Goal: Task Accomplishment & Management: Complete application form

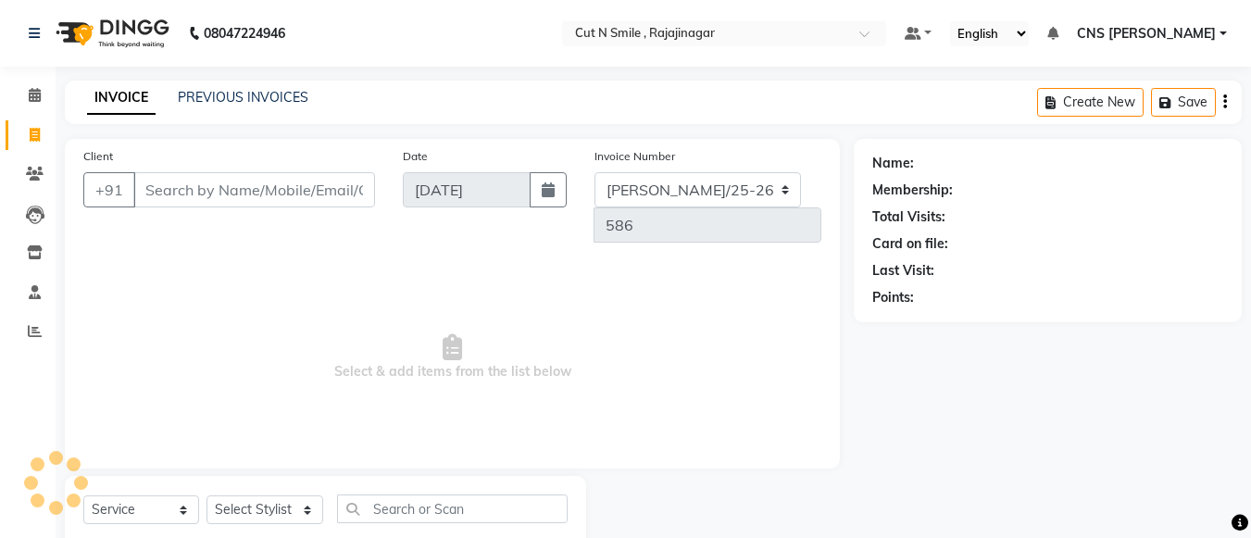
select select "service"
click at [243, 186] on input "Client" at bounding box center [254, 189] width 242 height 35
type input "9980031073"
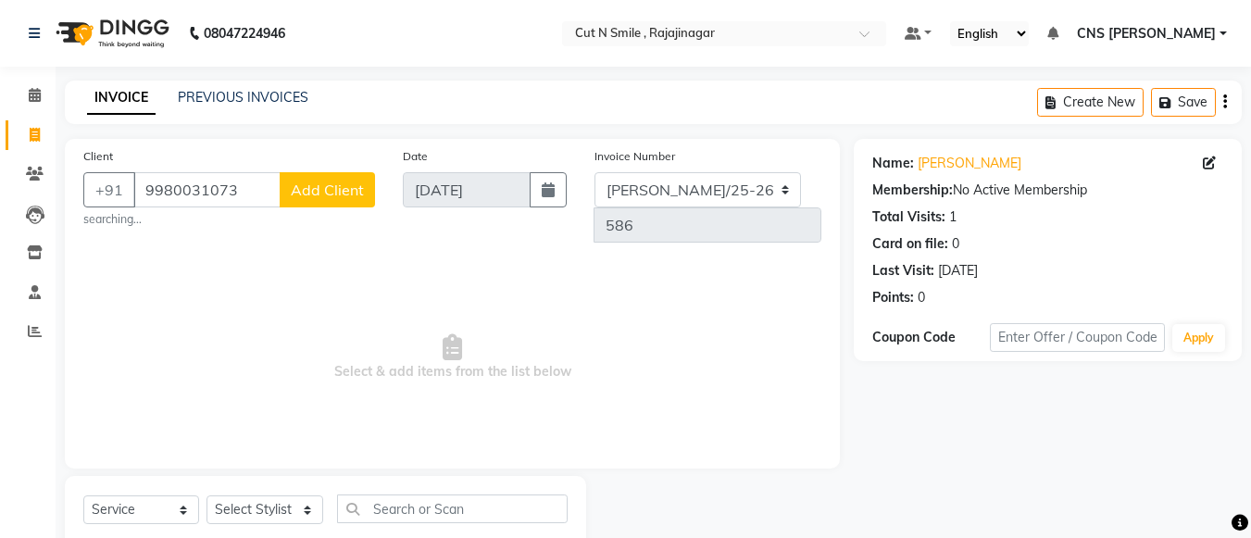
click at [310, 191] on span "Add Client" at bounding box center [327, 190] width 73 height 19
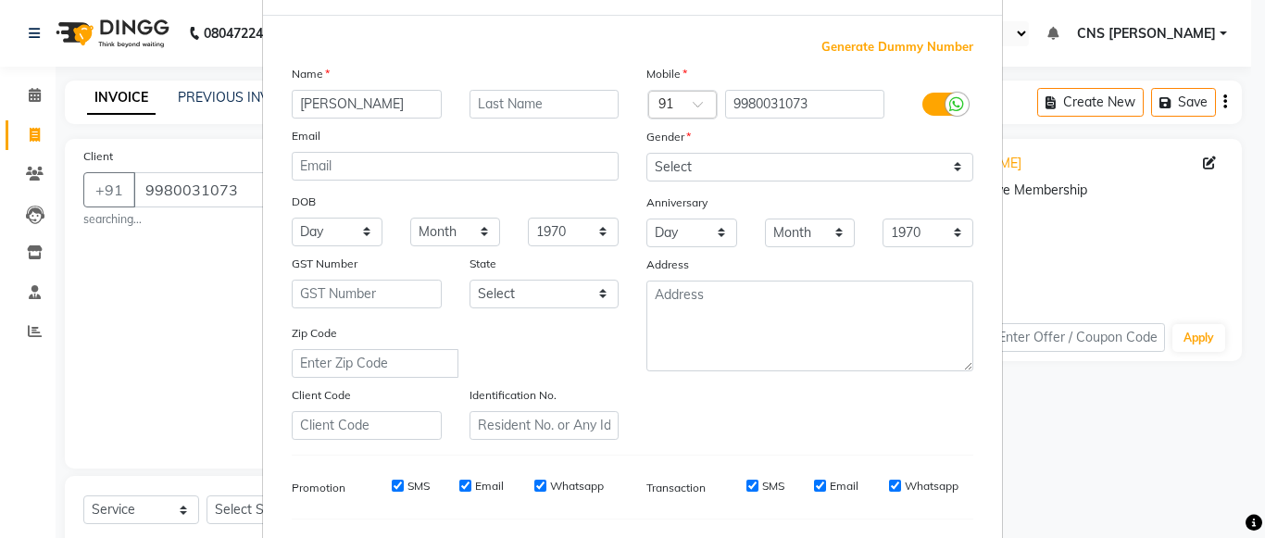
scroll to position [68, 0]
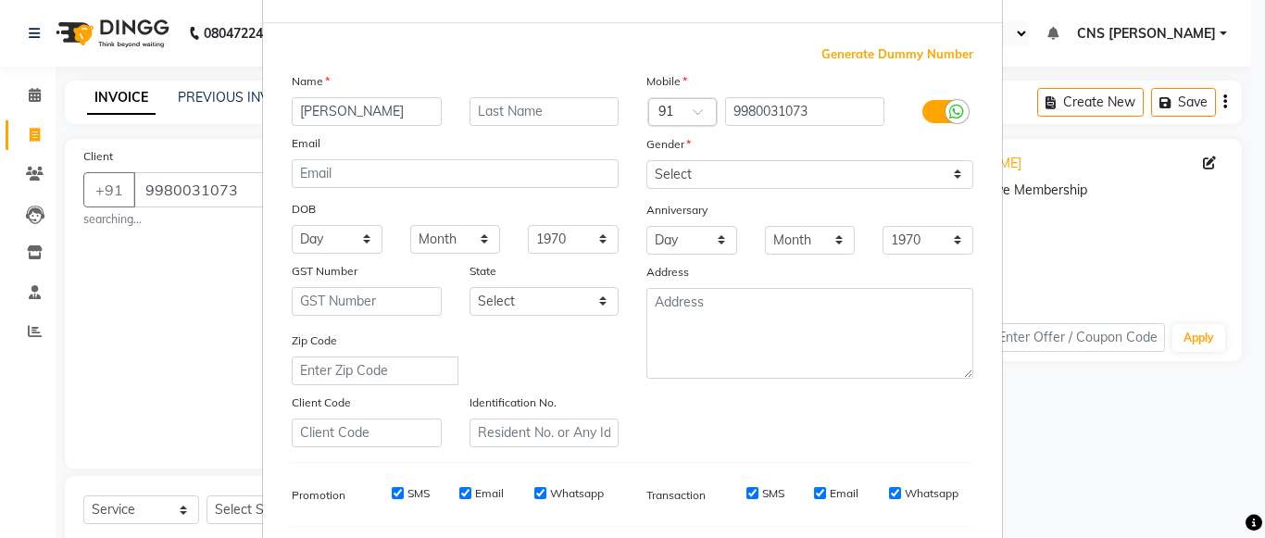
type input "[PERSON_NAME]"
click at [707, 181] on select "Select [DEMOGRAPHIC_DATA] [DEMOGRAPHIC_DATA] Other Prefer Not To Say" at bounding box center [809, 174] width 327 height 29
select select "[DEMOGRAPHIC_DATA]"
click at [646, 160] on select "Select [DEMOGRAPHIC_DATA] [DEMOGRAPHIC_DATA] Other Prefer Not To Say" at bounding box center [809, 174] width 327 height 29
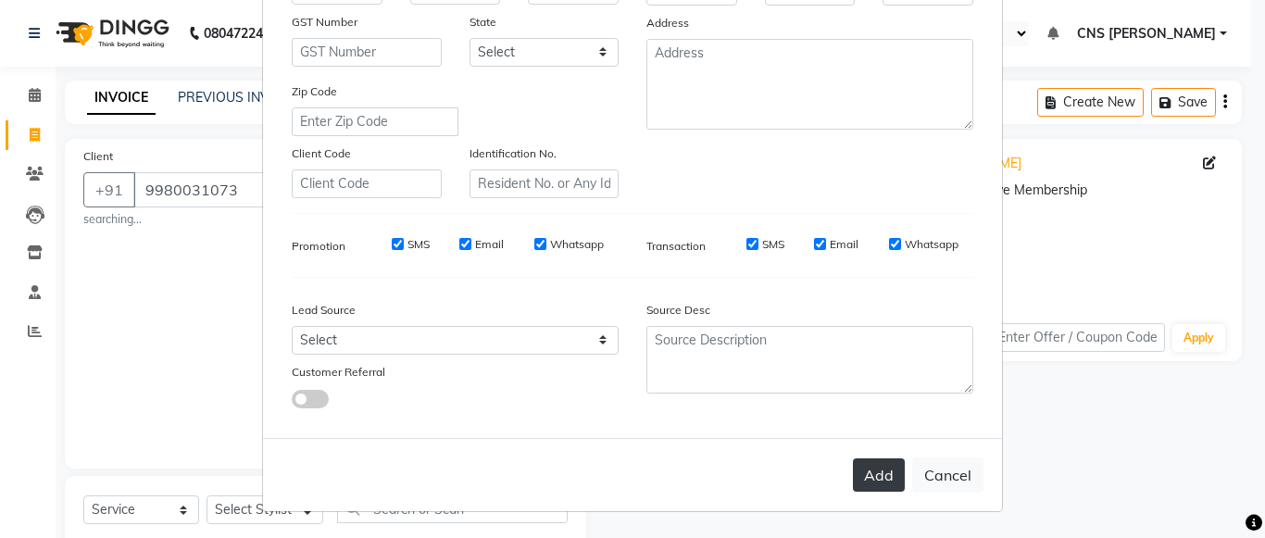
click at [870, 467] on button "Add" at bounding box center [879, 474] width 52 height 33
click at [882, 486] on button "Add" at bounding box center [879, 474] width 52 height 33
click at [214, 470] on ngb-modal-window "Add Client Generate Dummy Number Name [PERSON_NAME] Email DOB Day 01 02 03 04 0…" at bounding box center [632, 269] width 1265 height 538
click at [1145, 463] on ngb-modal-window "Add Client Generate Dummy Number Name [PERSON_NAME] Email DOB Day 01 02 03 04 0…" at bounding box center [632, 269] width 1265 height 538
click at [870, 471] on button "Add" at bounding box center [879, 474] width 52 height 33
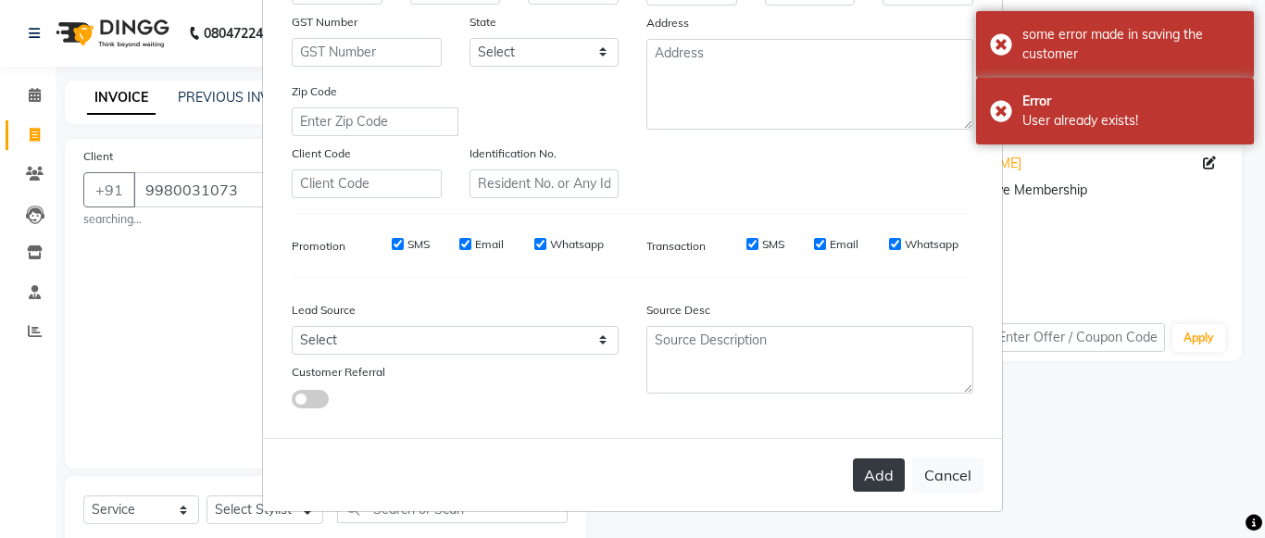
click at [870, 469] on button "Add" at bounding box center [879, 474] width 52 height 33
click at [249, 280] on ngb-modal-window "Add Client Generate Dummy Number Name [PERSON_NAME] Email DOB Day 01 02 03 04 0…" at bounding box center [632, 269] width 1265 height 538
click at [946, 463] on button "Cancel" at bounding box center [947, 474] width 71 height 35
select select
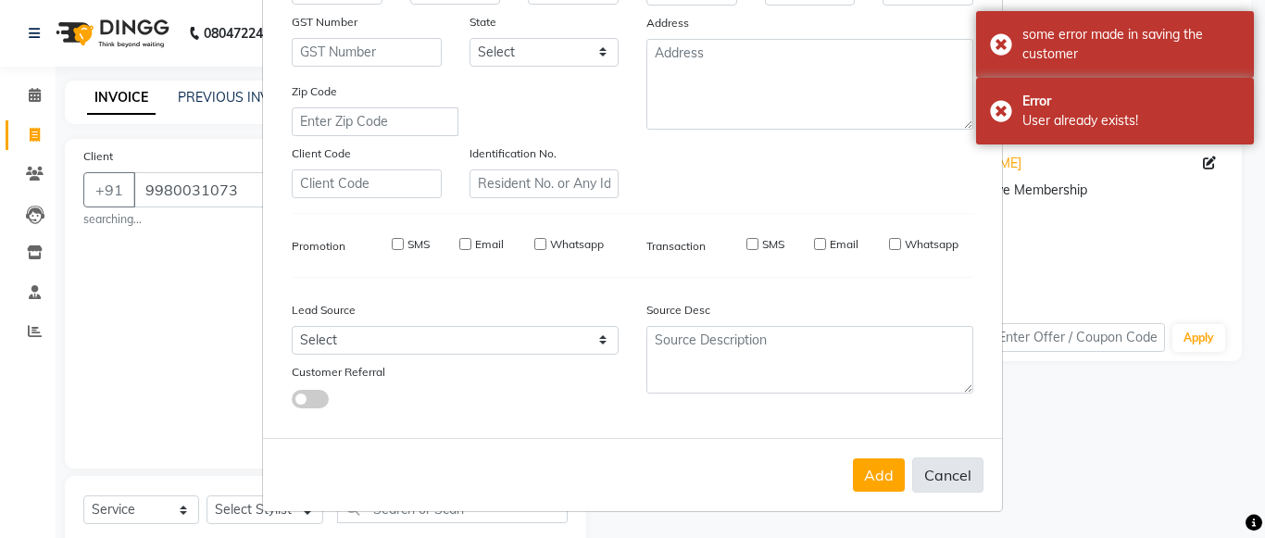
select select
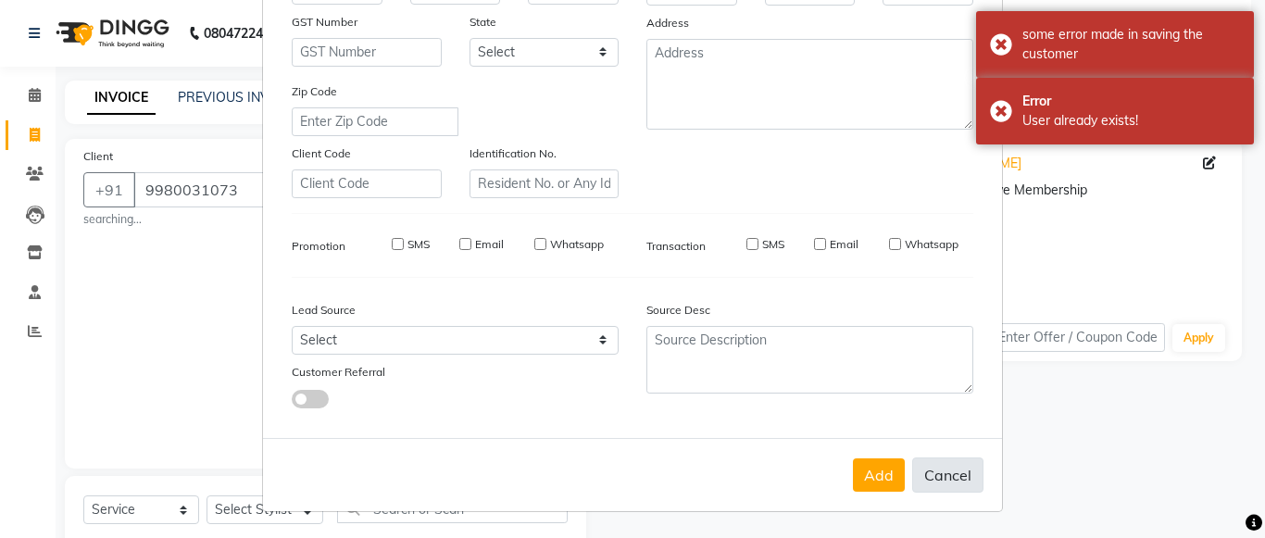
checkbox input "false"
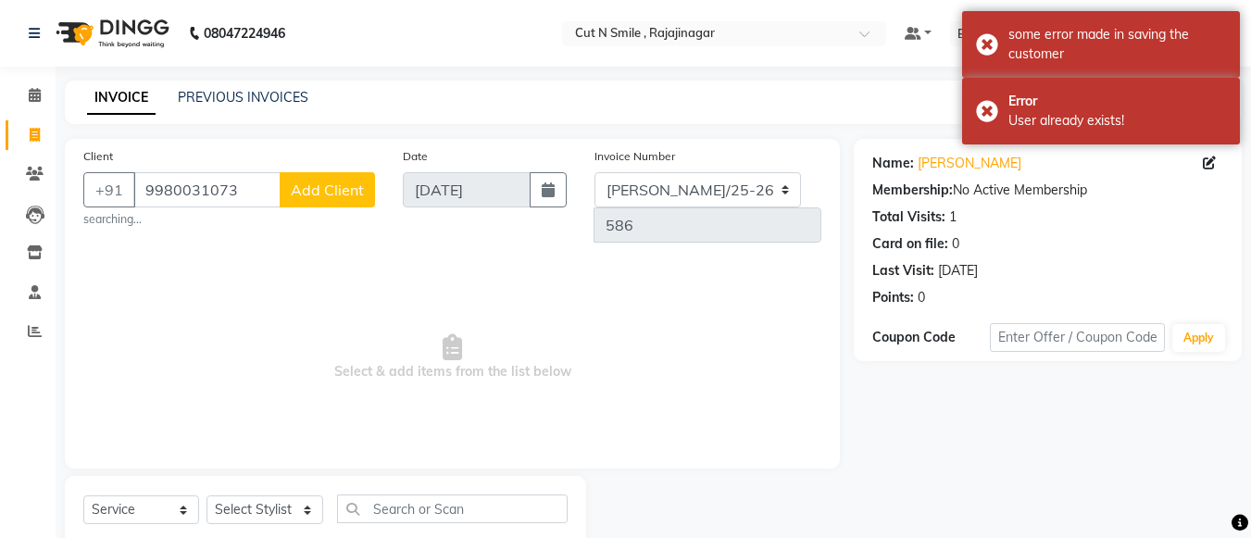
click at [345, 178] on button "Add Client" at bounding box center [327, 189] width 95 height 35
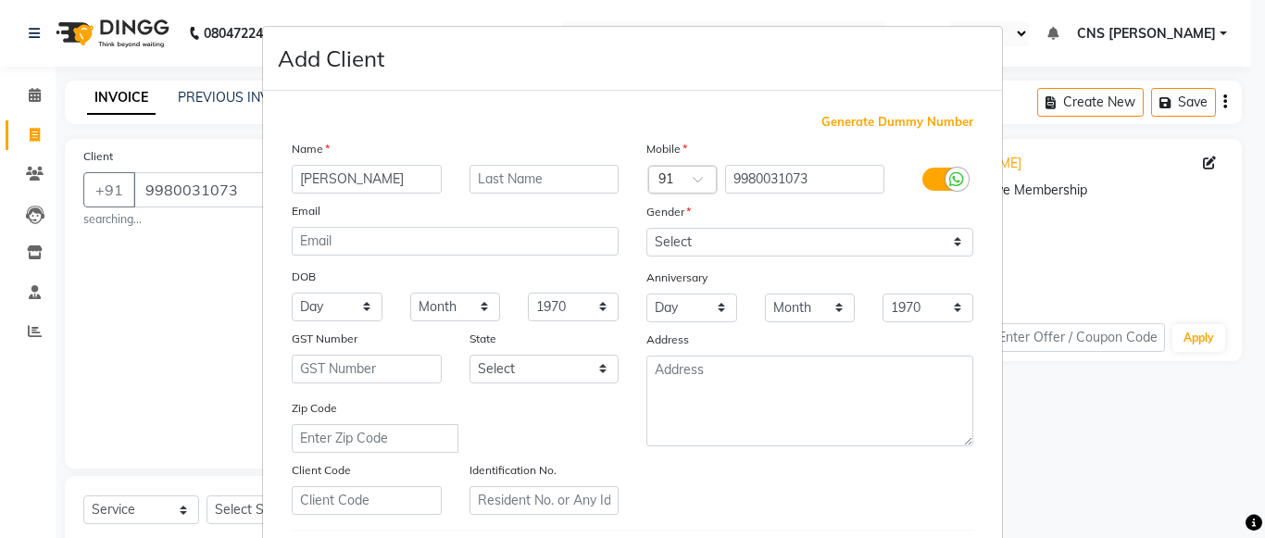
type input "[PERSON_NAME]"
drag, startPoint x: 682, startPoint y: 236, endPoint x: 682, endPoint y: 294, distance: 58.3
click at [682, 294] on div "Mobile Country Code × 91 9980031073 Gender Select [DEMOGRAPHIC_DATA] [DEMOGRAPH…" at bounding box center [809, 327] width 355 height 376
select select "[DEMOGRAPHIC_DATA]"
click at [646, 228] on select "Select [DEMOGRAPHIC_DATA] [DEMOGRAPHIC_DATA] Other Prefer Not To Say" at bounding box center [809, 242] width 327 height 29
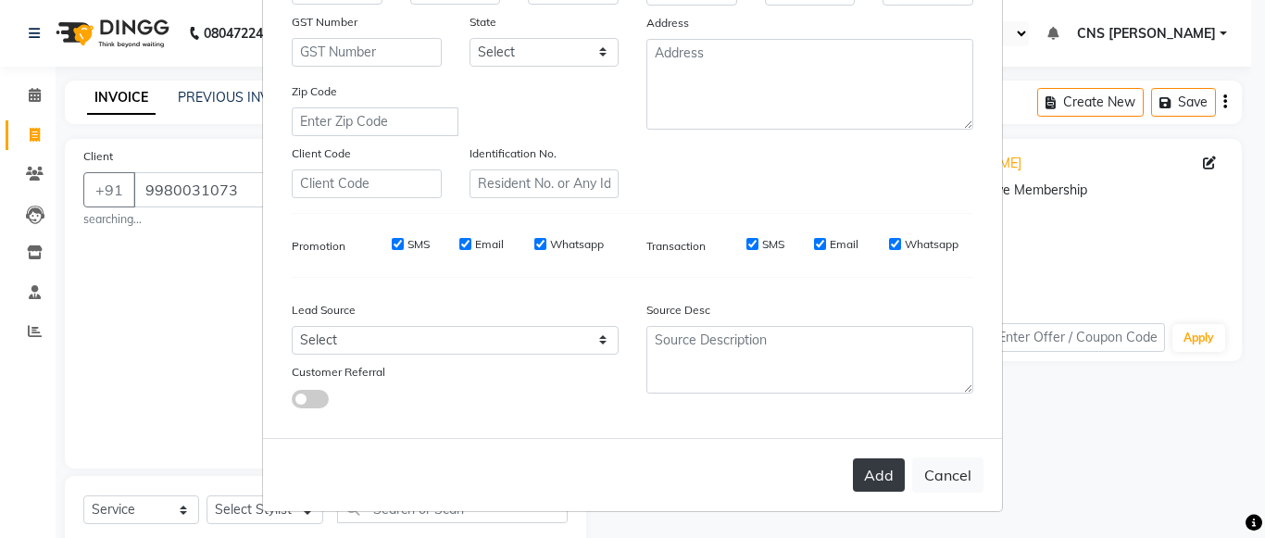
click at [873, 484] on button "Add" at bounding box center [879, 474] width 52 height 33
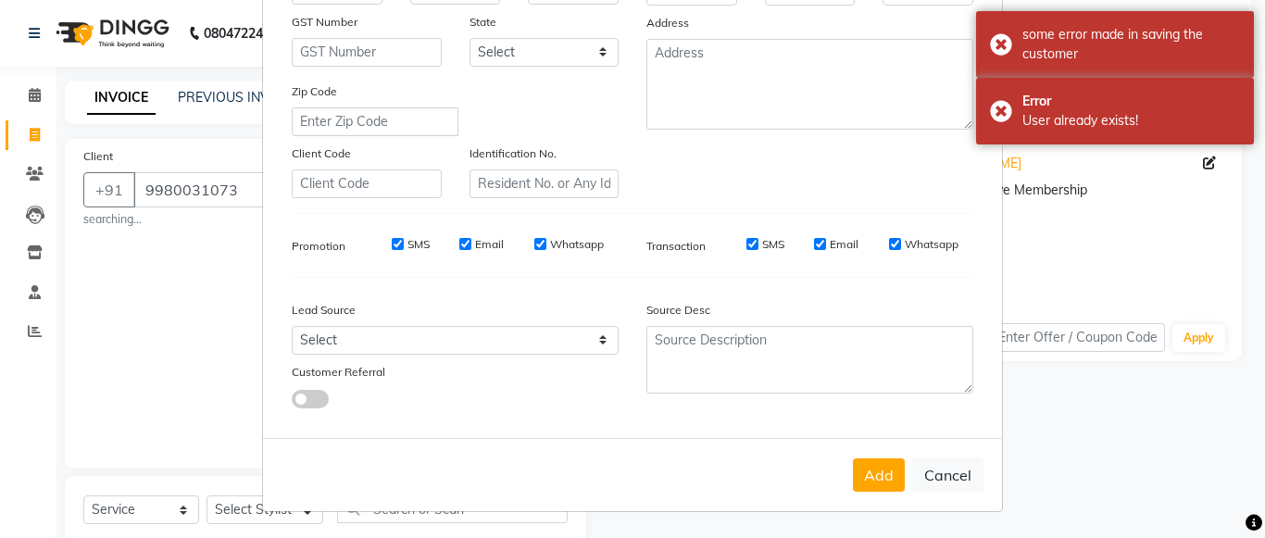
click at [1145, 279] on ngb-modal-window "Add Client Generate Dummy Number Name [PERSON_NAME] Email DOB Day 01 02 03 04 0…" at bounding box center [632, 269] width 1265 height 538
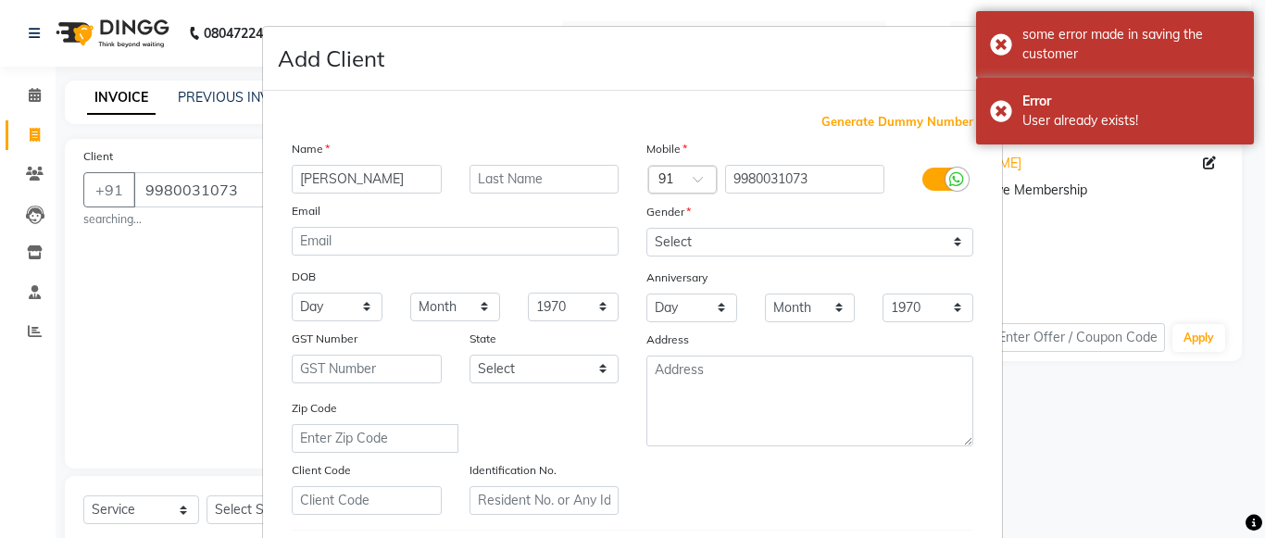
click at [122, 231] on ngb-modal-window "Add Client Generate Dummy Number Name [PERSON_NAME] Email DOB Day 01 02 03 04 0…" at bounding box center [632, 269] width 1265 height 538
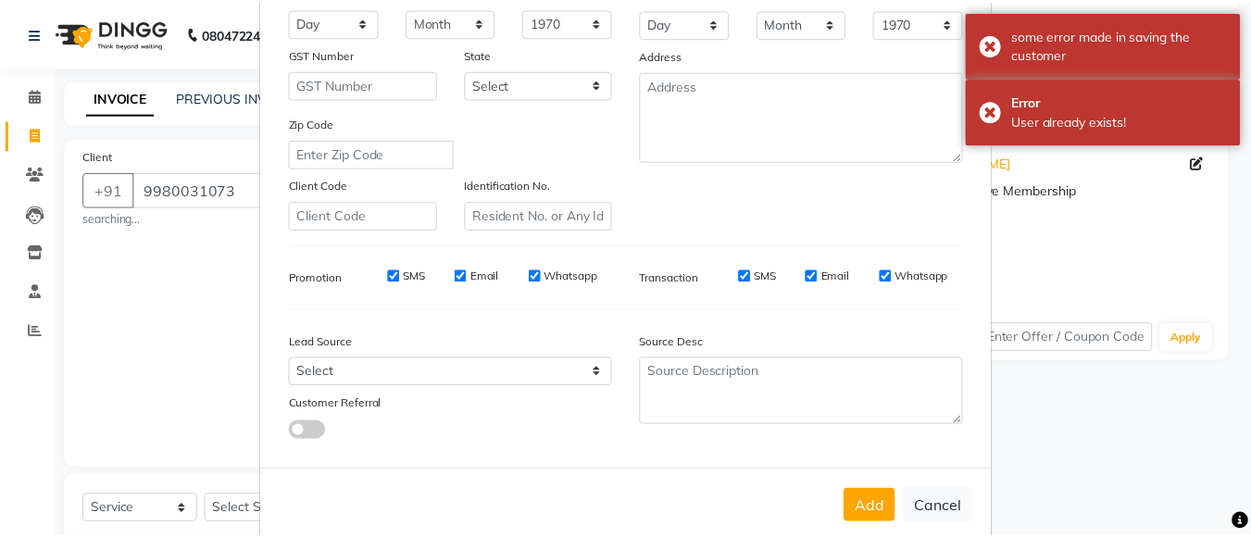
scroll to position [317, 0]
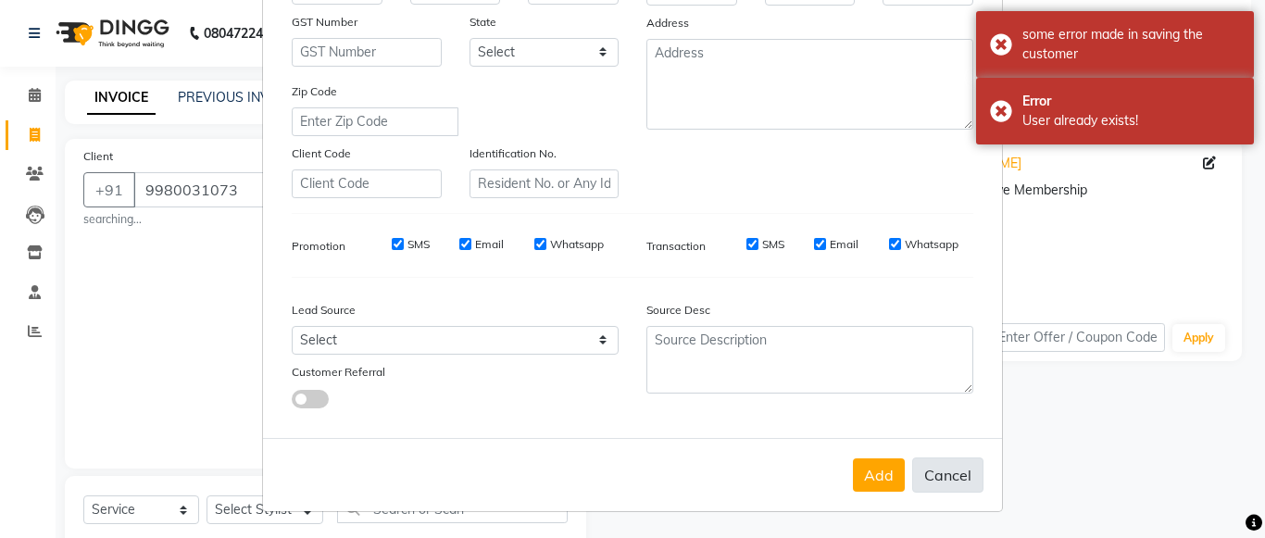
click at [916, 477] on button "Cancel" at bounding box center [947, 474] width 71 height 35
select select
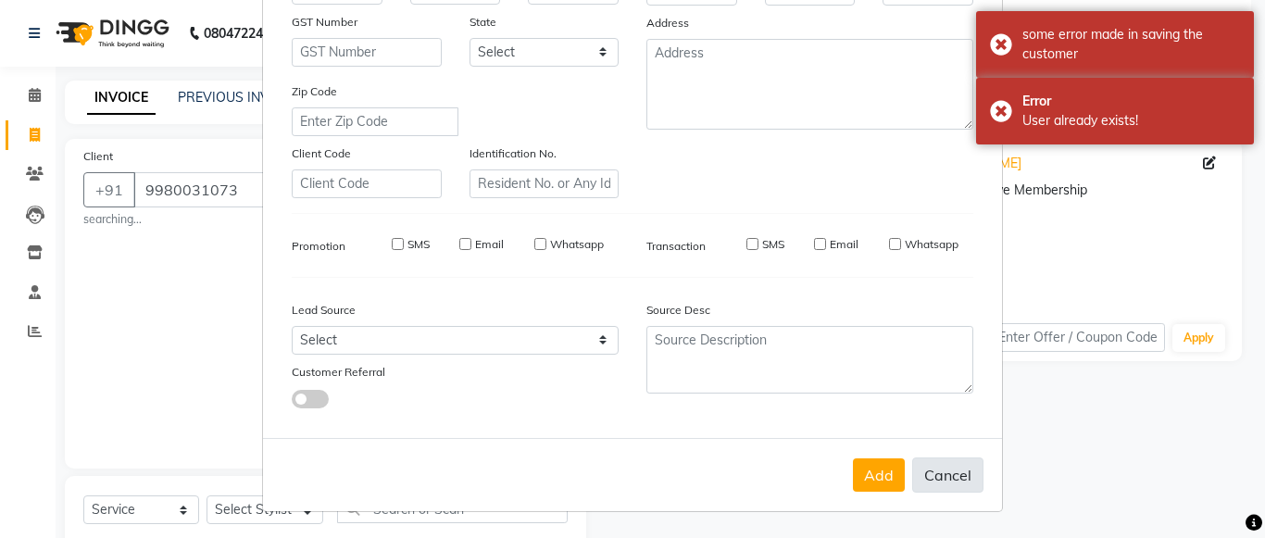
select select
checkbox input "false"
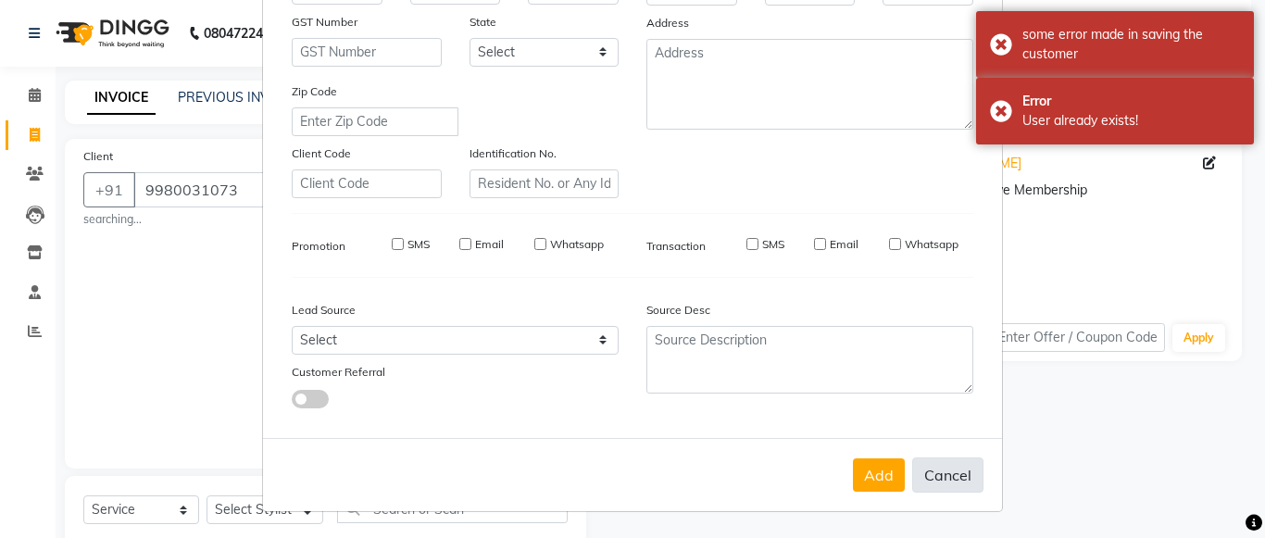
checkbox input "false"
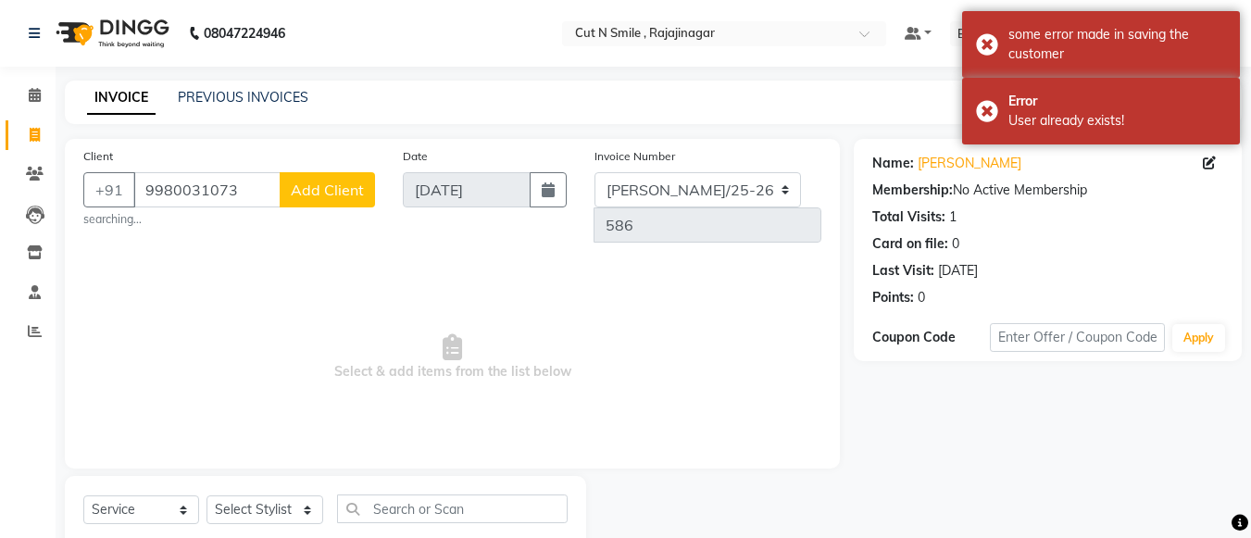
click at [365, 265] on span "Select & add items from the list below" at bounding box center [452, 357] width 738 height 185
click at [265, 181] on input "9980031073" at bounding box center [206, 189] width 147 height 35
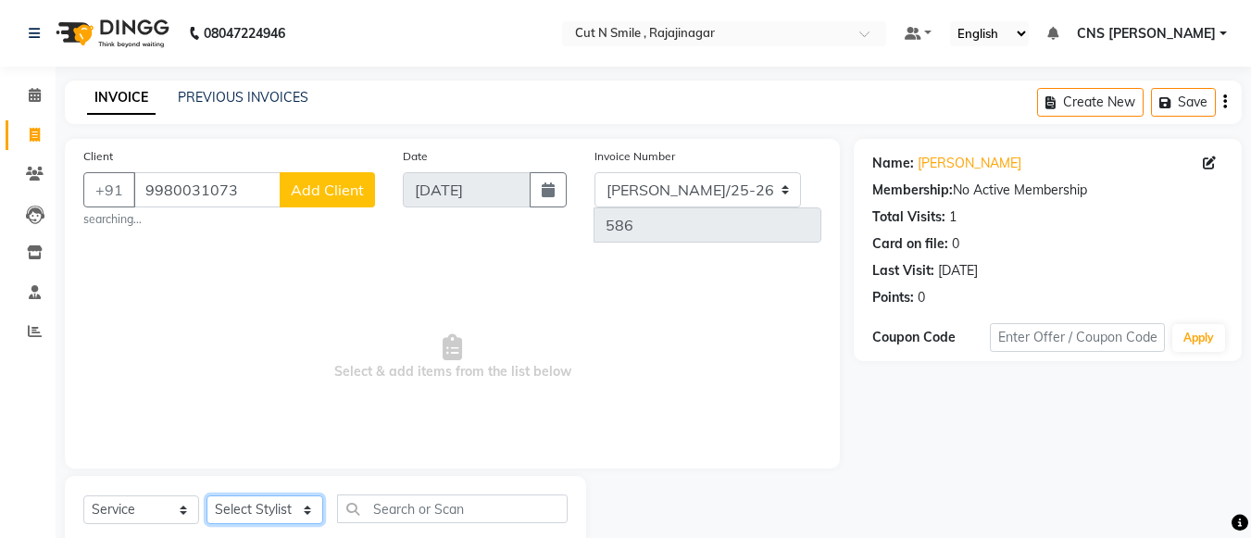
click at [293, 495] on select "Select Stylist [PERSON_NAME] Ammu 3R [PERSON_NAME] VN [PERSON_NAME] 3R [PERSON_…" at bounding box center [264, 509] width 117 height 29
select select "76423"
click at [206, 495] on select "Select Stylist [PERSON_NAME] Ammu 3R [PERSON_NAME] VN [PERSON_NAME] 3R [PERSON_…" at bounding box center [264, 509] width 117 height 29
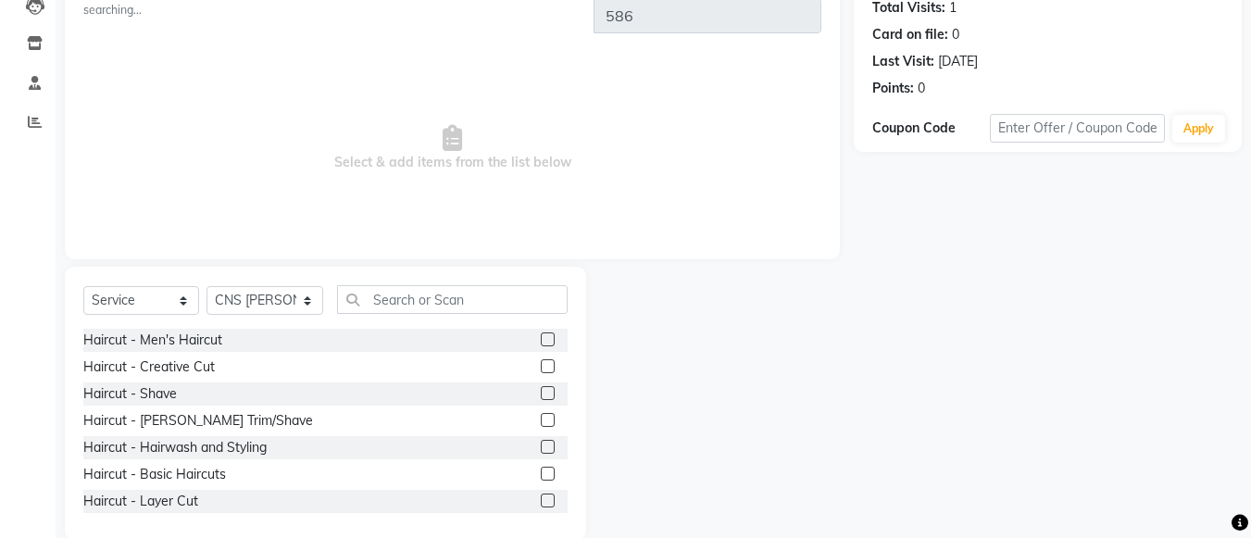
click at [541, 359] on label at bounding box center [548, 366] width 14 height 14
click at [541, 361] on input "checkbox" at bounding box center [547, 367] width 12 height 12
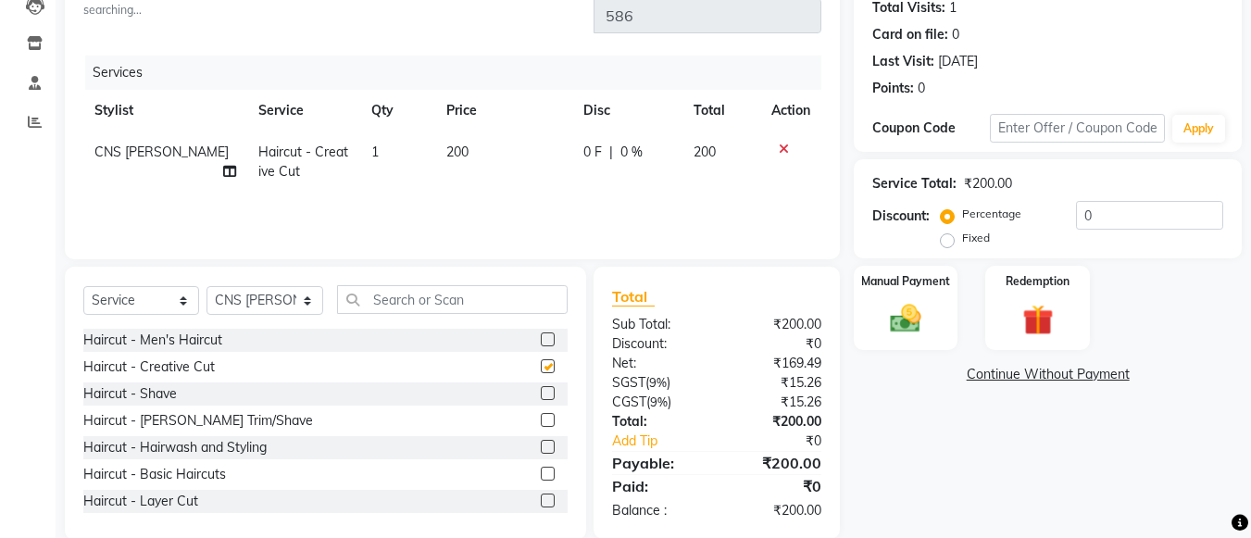
checkbox input "false"
click at [541, 413] on label at bounding box center [548, 420] width 14 height 14
click at [541, 415] on input "checkbox" at bounding box center [547, 421] width 12 height 12
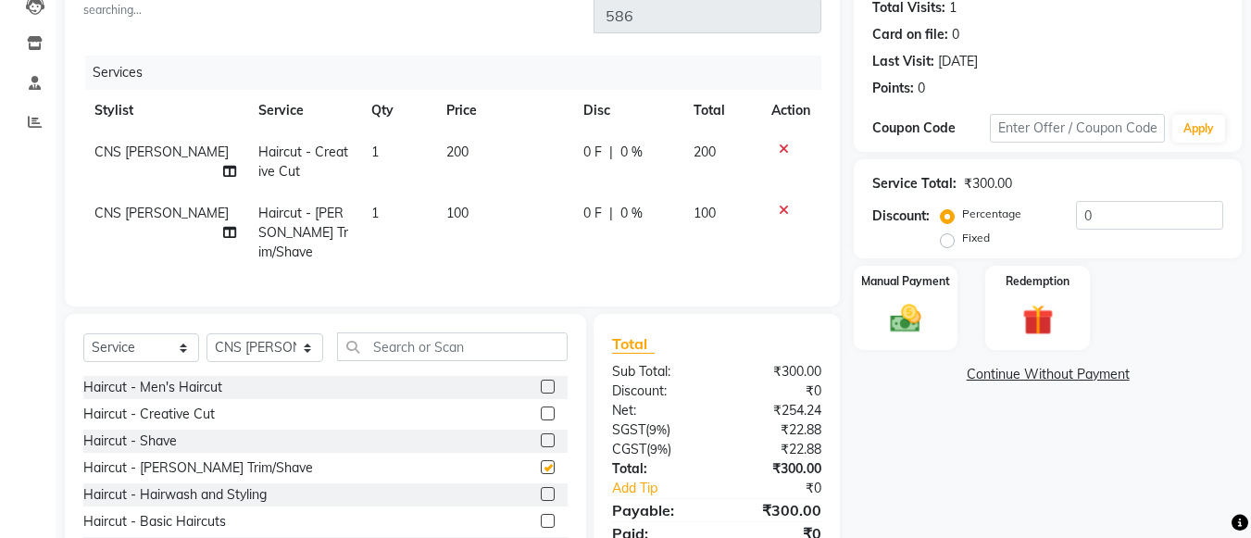
checkbox input "false"
click at [433, 332] on input "text" at bounding box center [452, 346] width 231 height 29
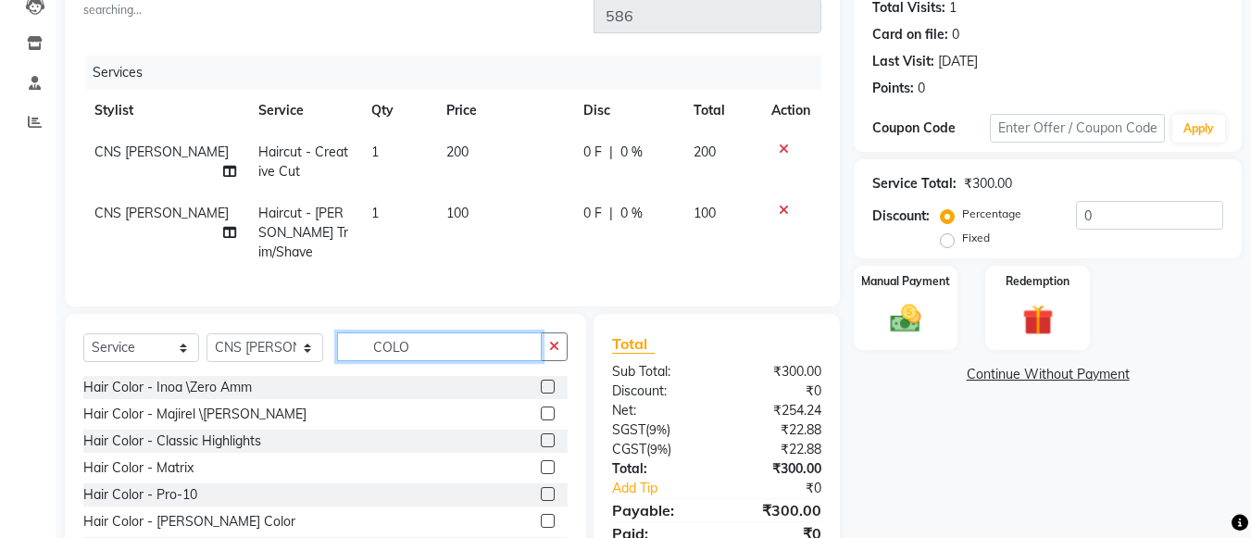
type input "COLO"
click at [541, 380] on label at bounding box center [548, 387] width 14 height 14
click at [541, 382] on input "checkbox" at bounding box center [547, 388] width 12 height 12
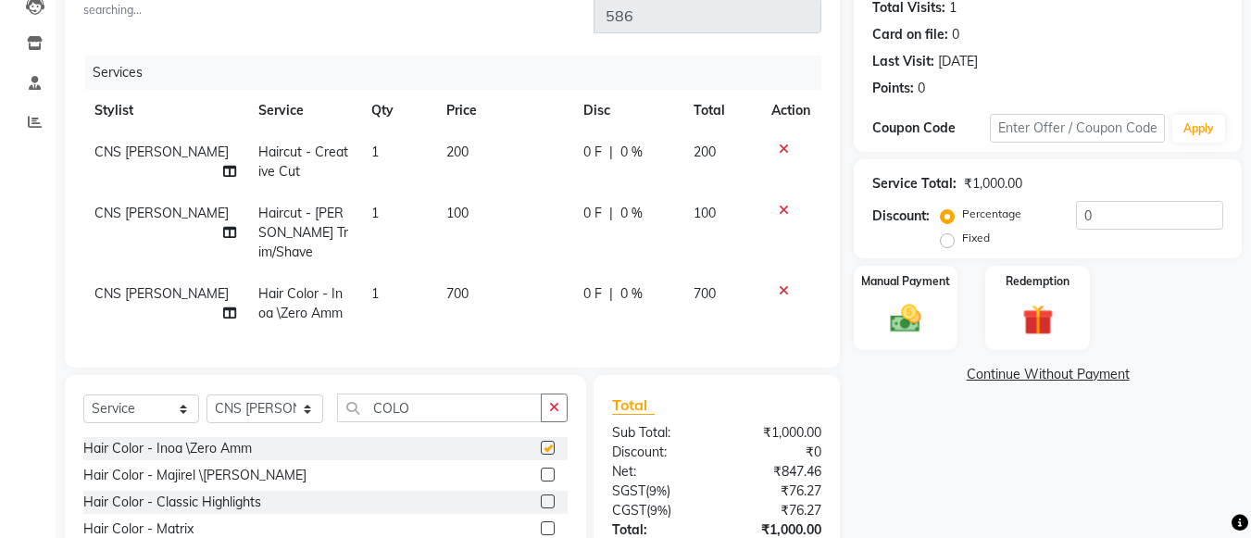
checkbox input "false"
click at [460, 394] on input "COLO" at bounding box center [439, 408] width 205 height 29
type input "C"
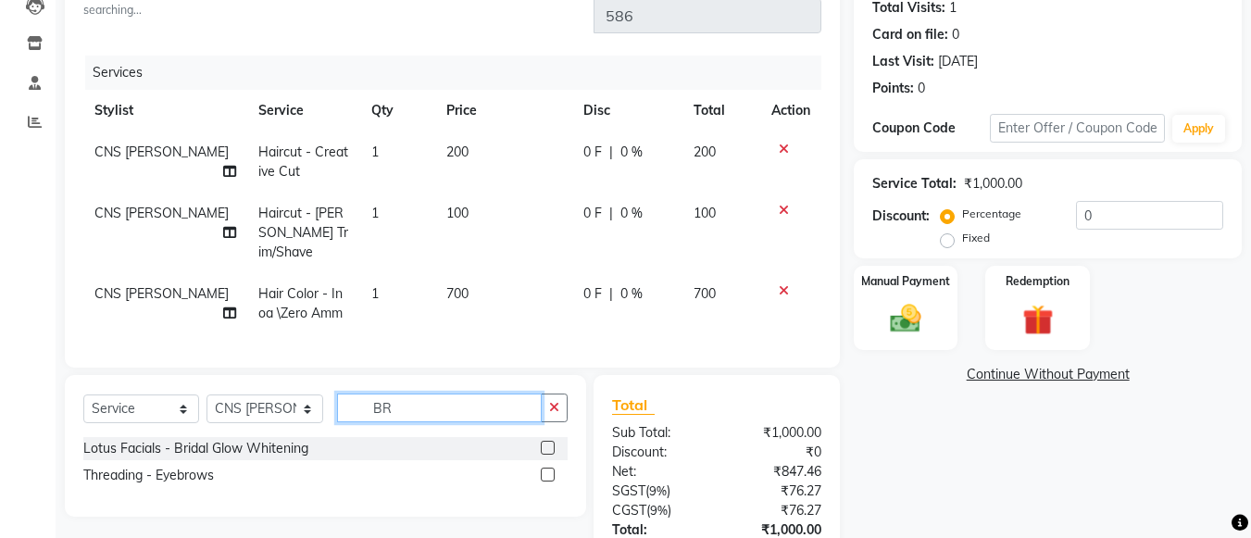
type input "BR"
click at [545, 441] on label at bounding box center [548, 448] width 14 height 14
click at [545, 443] on input "checkbox" at bounding box center [547, 449] width 12 height 12
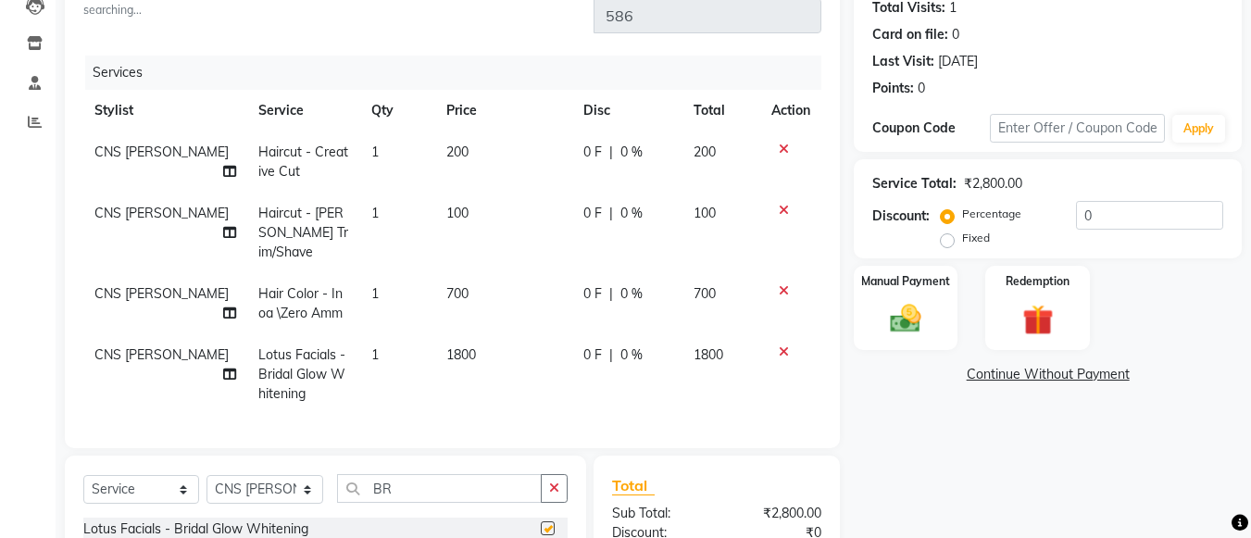
checkbox input "false"
click at [431, 474] on input "BR" at bounding box center [439, 488] width 205 height 29
type input "B"
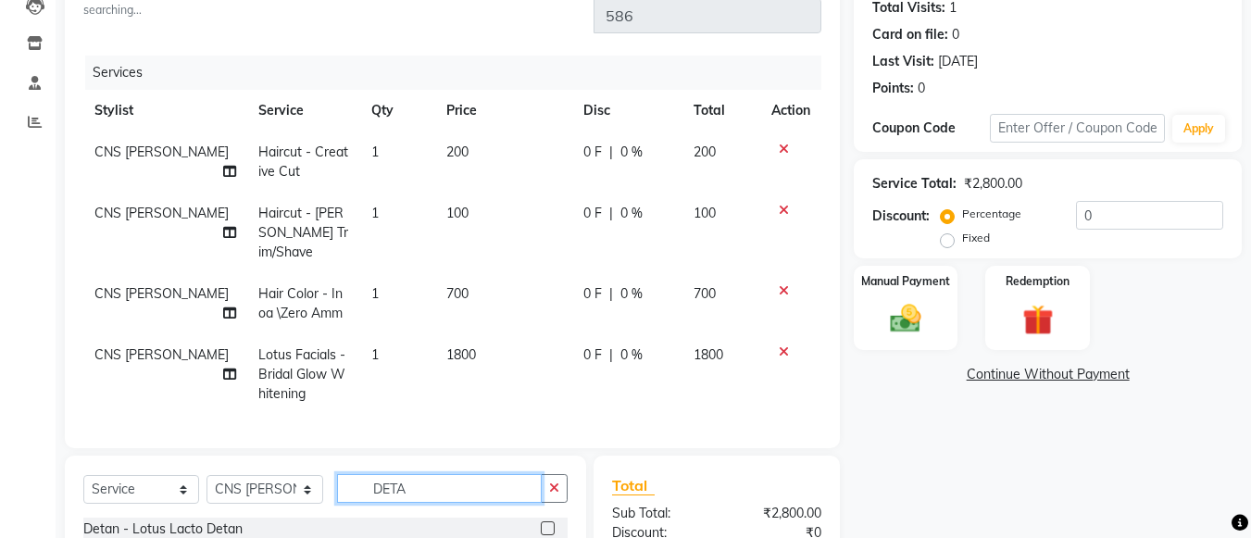
type input "DETA"
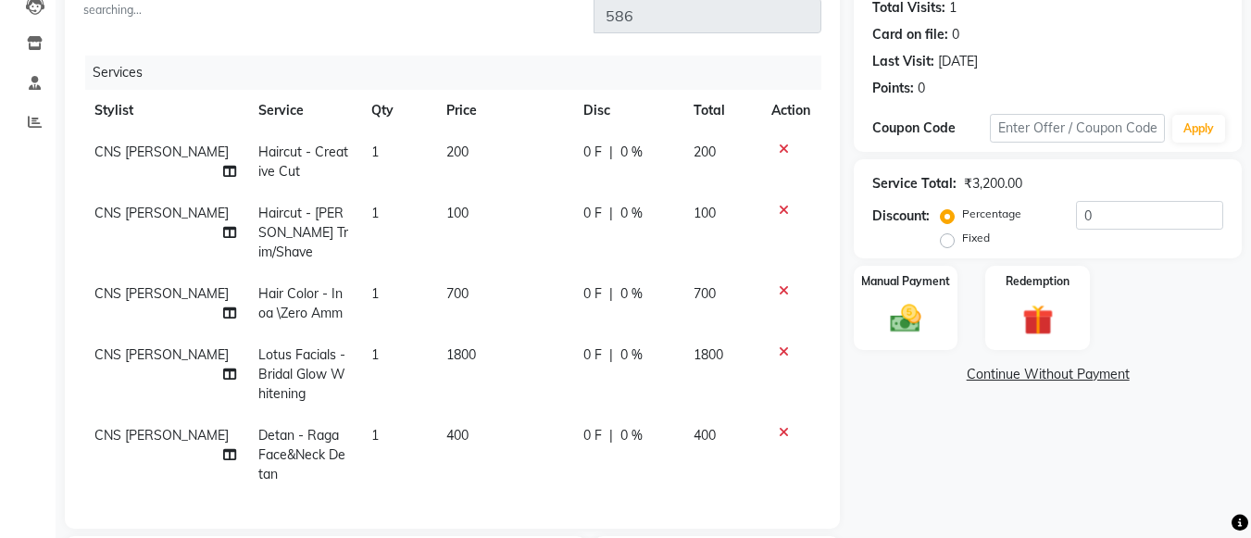
checkbox input "false"
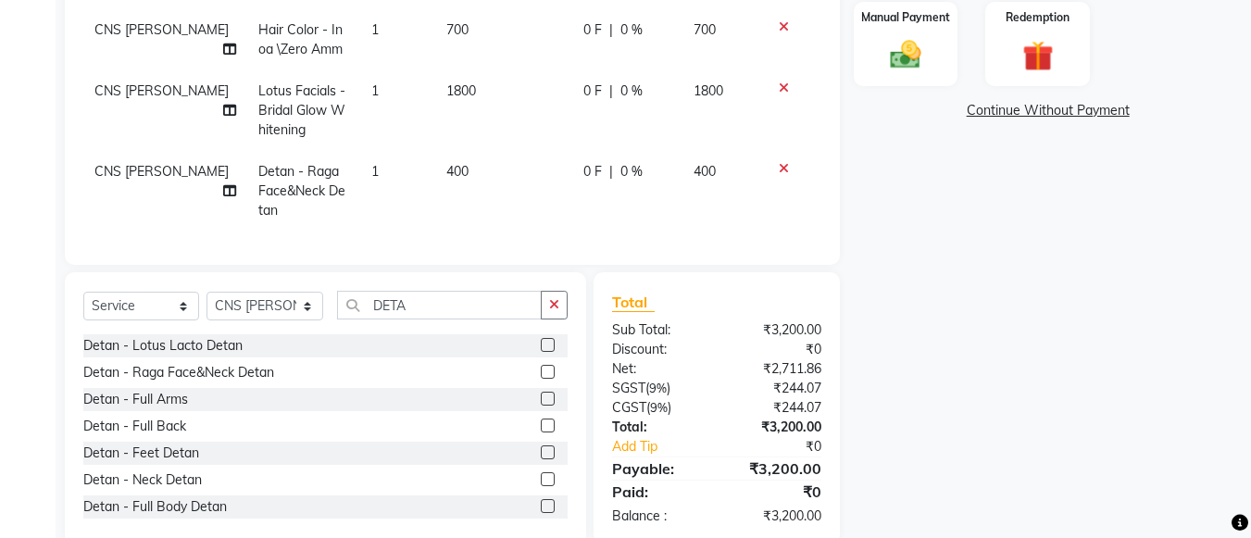
click at [782, 151] on td at bounding box center [790, 191] width 61 height 81
click at [782, 162] on icon at bounding box center [784, 168] width 10 height 13
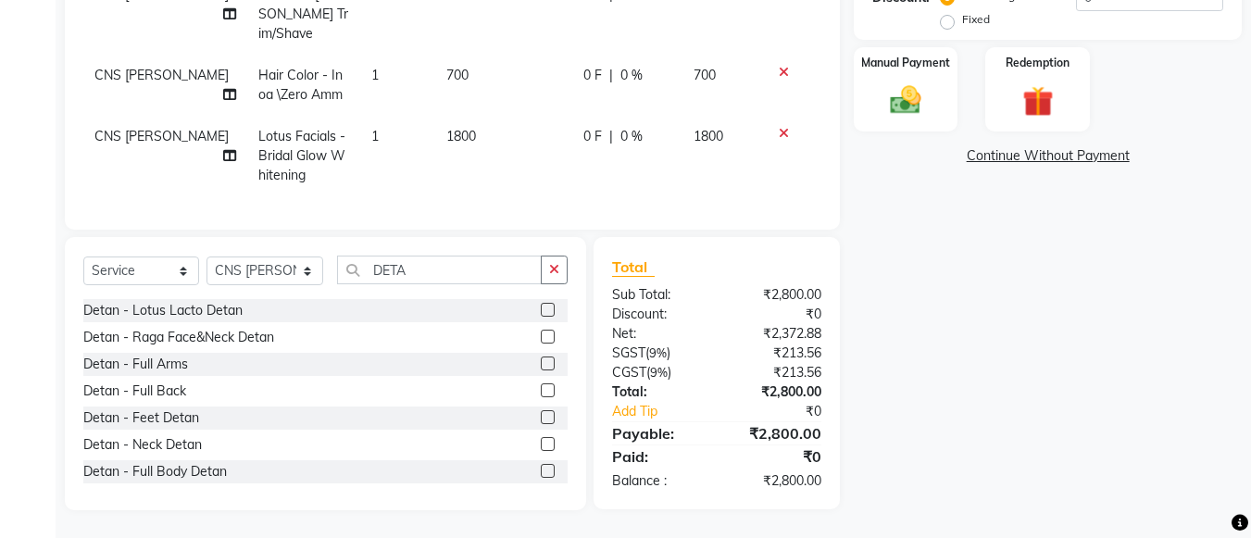
scroll to position [393, 0]
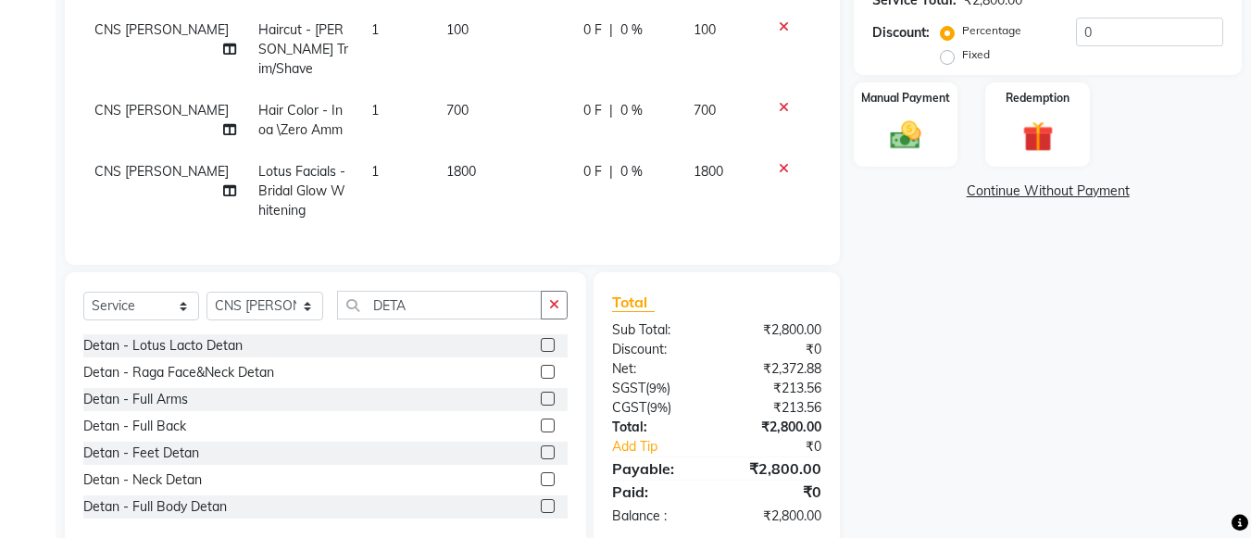
click at [783, 162] on icon at bounding box center [784, 168] width 10 height 13
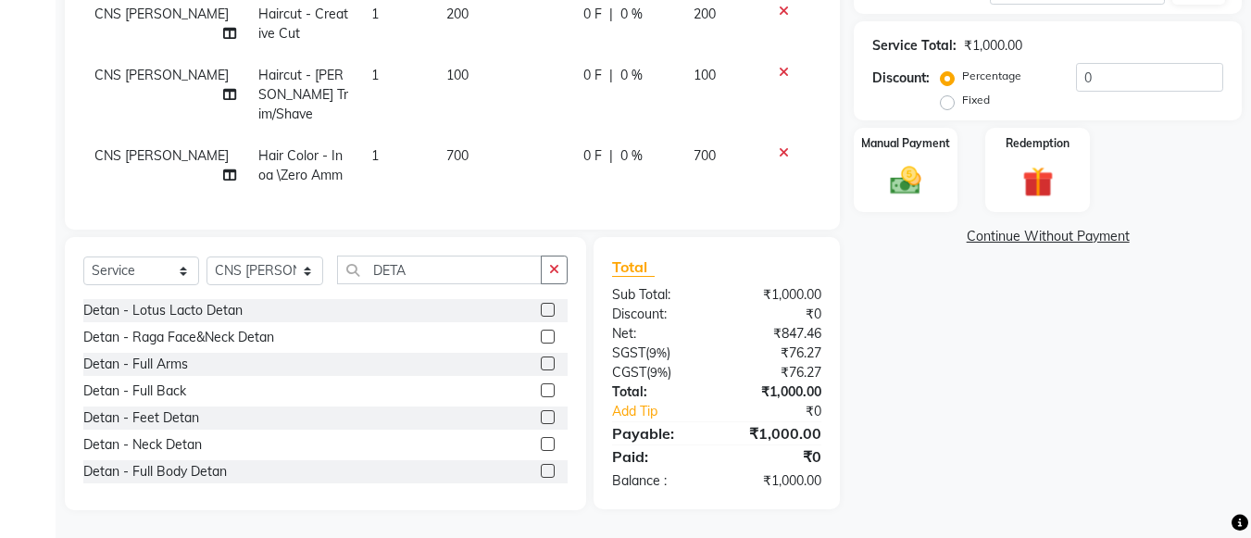
scroll to position [312, 0]
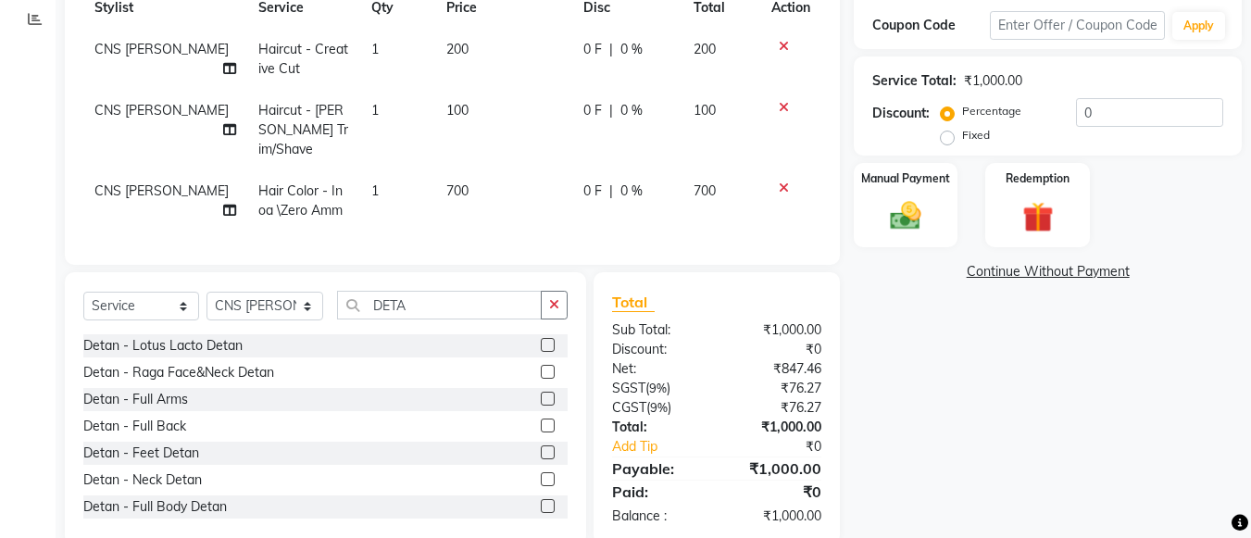
click at [782, 181] on icon at bounding box center [784, 187] width 10 height 13
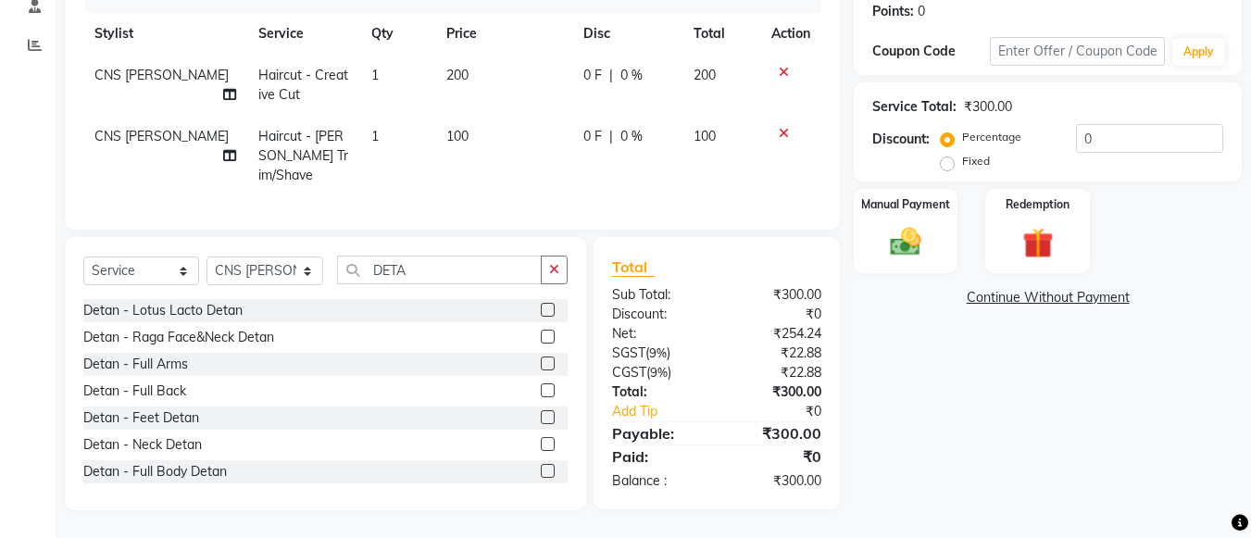
scroll to position [251, 0]
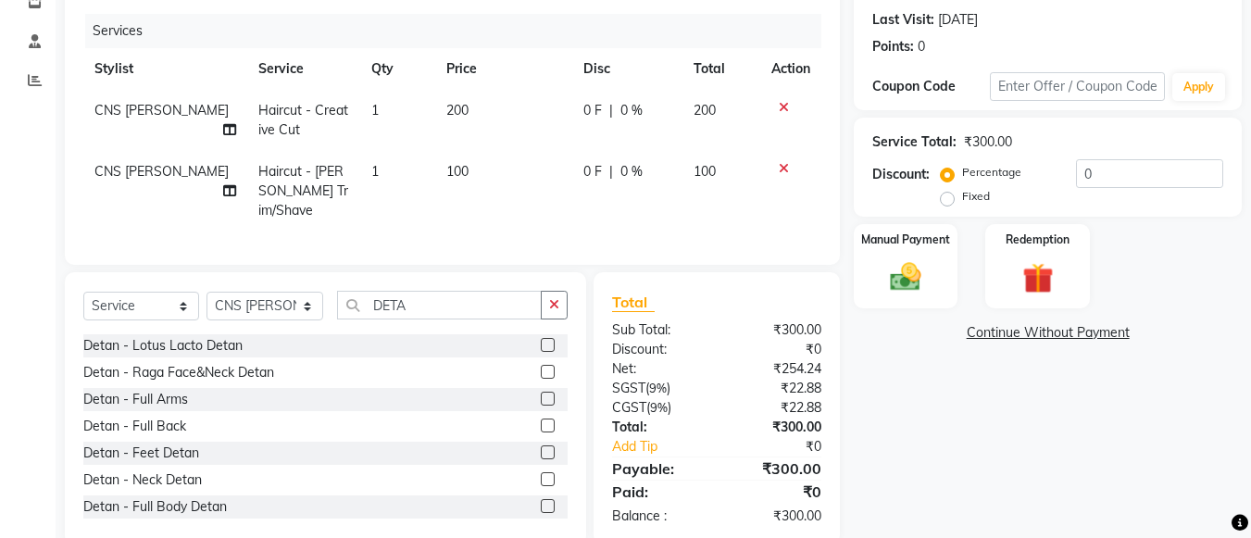
click at [783, 162] on icon at bounding box center [784, 168] width 10 height 13
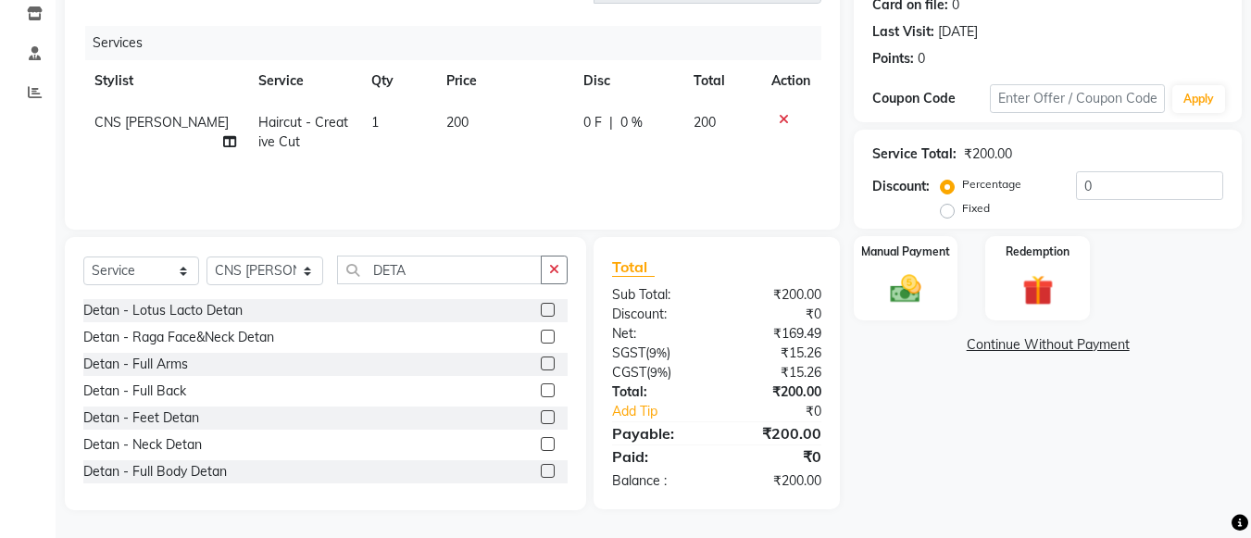
scroll to position [209, 0]
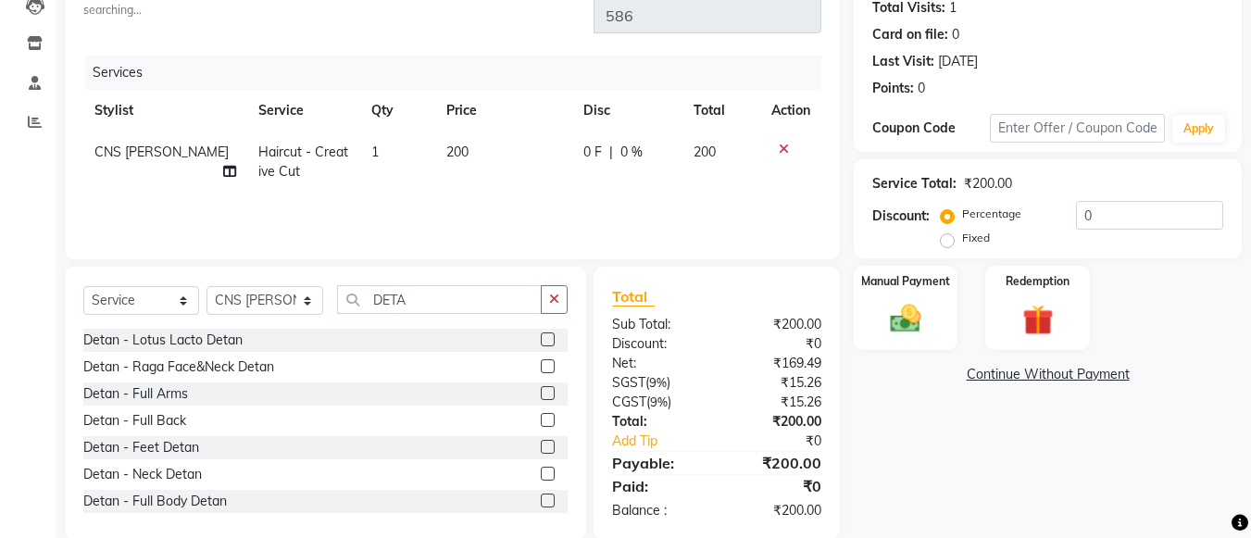
click at [781, 143] on icon at bounding box center [784, 149] width 10 height 13
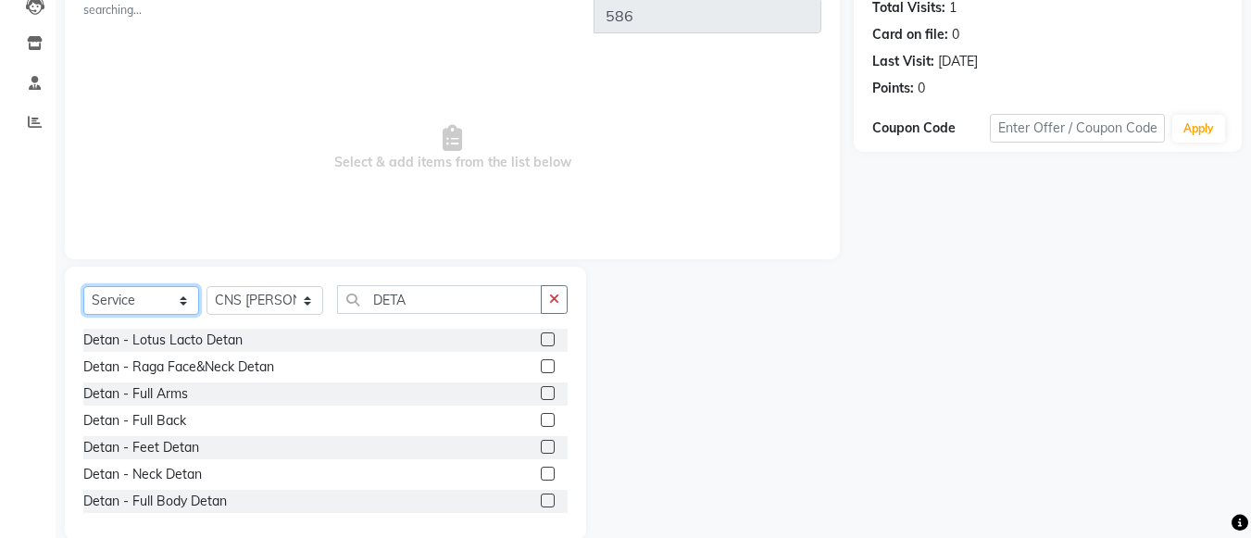
click at [172, 286] on select "Select Service Product Membership Package Voucher Prepaid Gift Card" at bounding box center [141, 300] width 116 height 29
click at [83, 286] on select "Select Service Product Membership Package Voucher Prepaid Gift Card" at bounding box center [141, 300] width 116 height 29
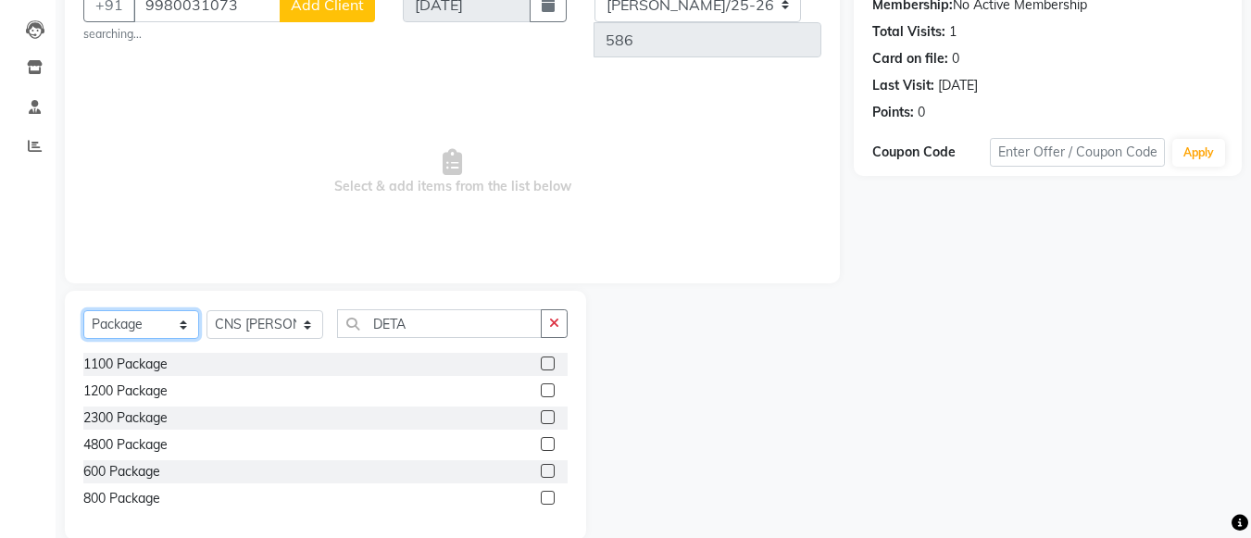
click at [193, 310] on select "Select Service Product Membership Package Voucher Prepaid Gift Card" at bounding box center [141, 324] width 116 height 29
select select "service"
click at [83, 310] on select "Select Service Product Membership Package Voucher Prepaid Gift Card" at bounding box center [141, 324] width 116 height 29
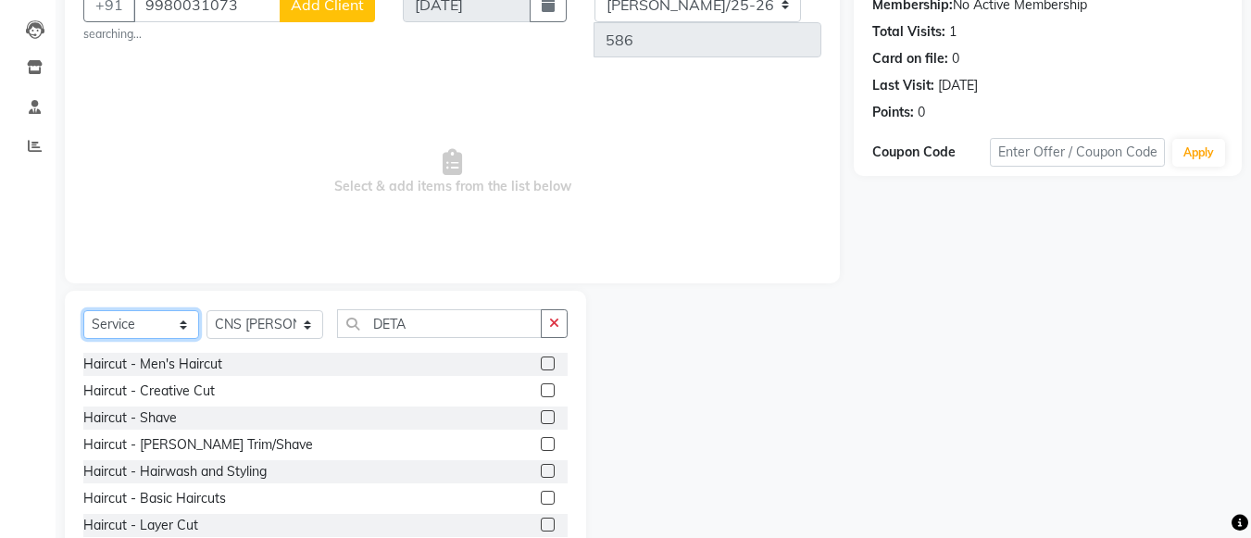
scroll to position [209, 0]
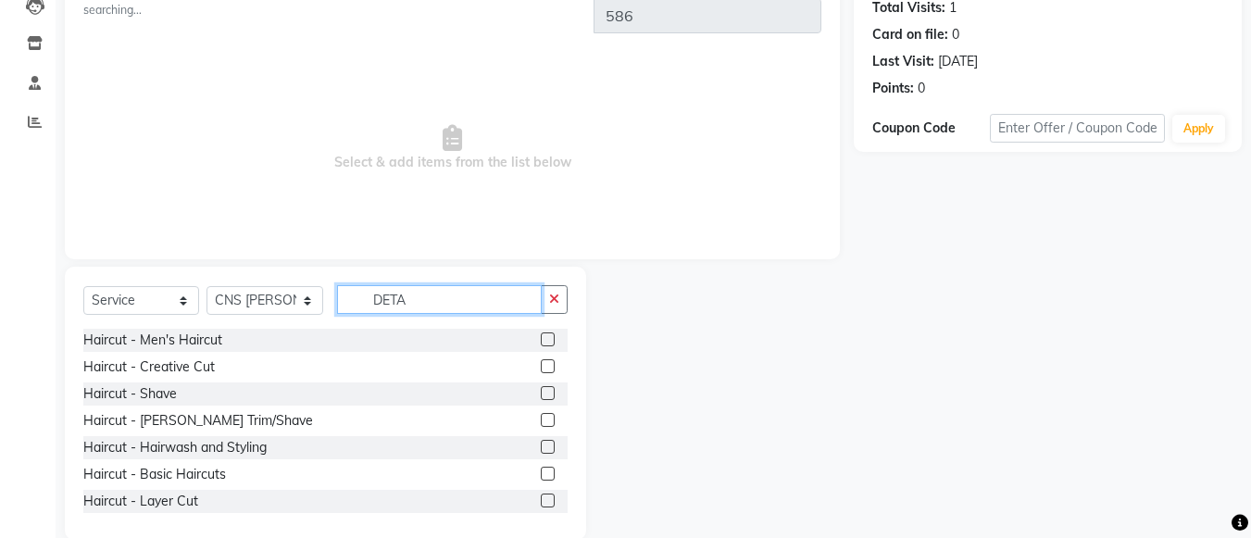
click at [437, 285] on input "DETA" at bounding box center [439, 299] width 205 height 29
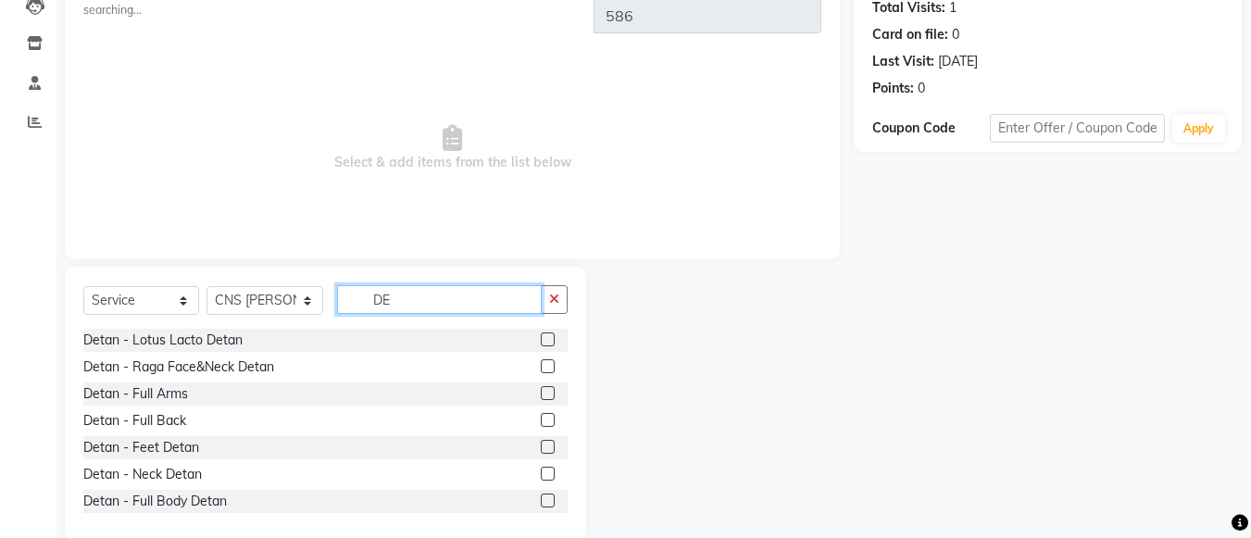
type input "D"
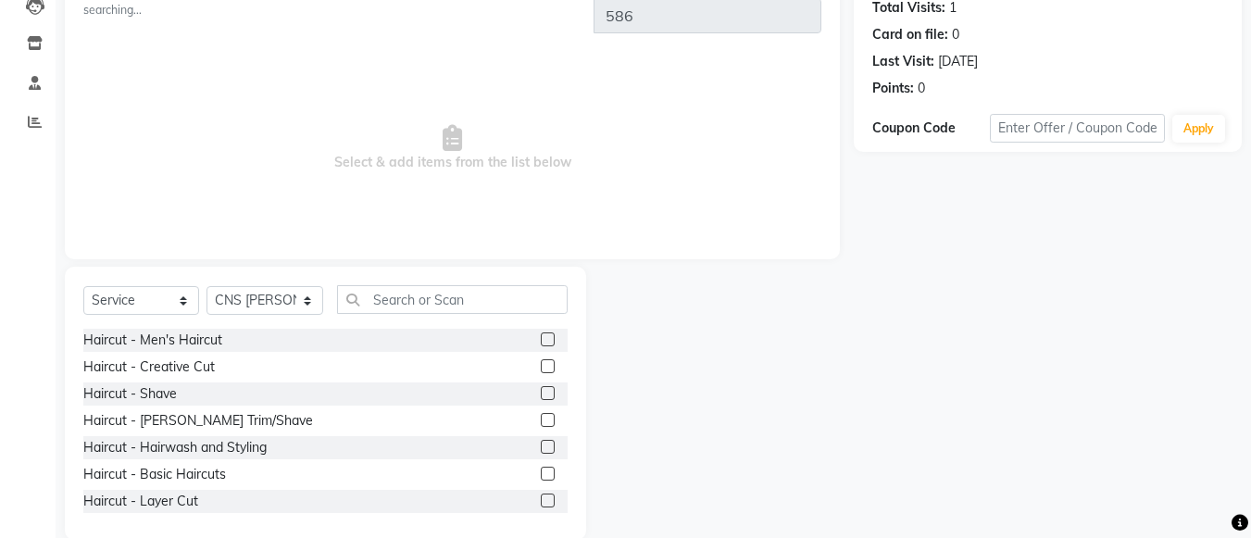
click at [541, 359] on label at bounding box center [548, 366] width 14 height 14
click at [541, 361] on input "checkbox" at bounding box center [547, 367] width 12 height 12
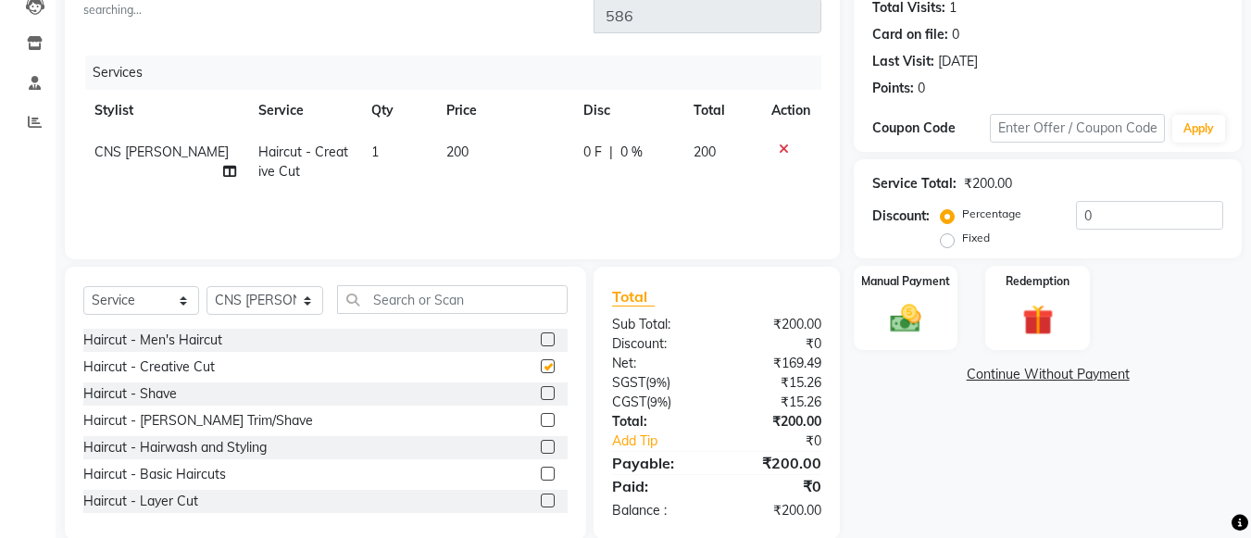
checkbox input "false"
click at [541, 413] on label at bounding box center [548, 420] width 14 height 14
click at [541, 415] on input "checkbox" at bounding box center [547, 421] width 12 height 12
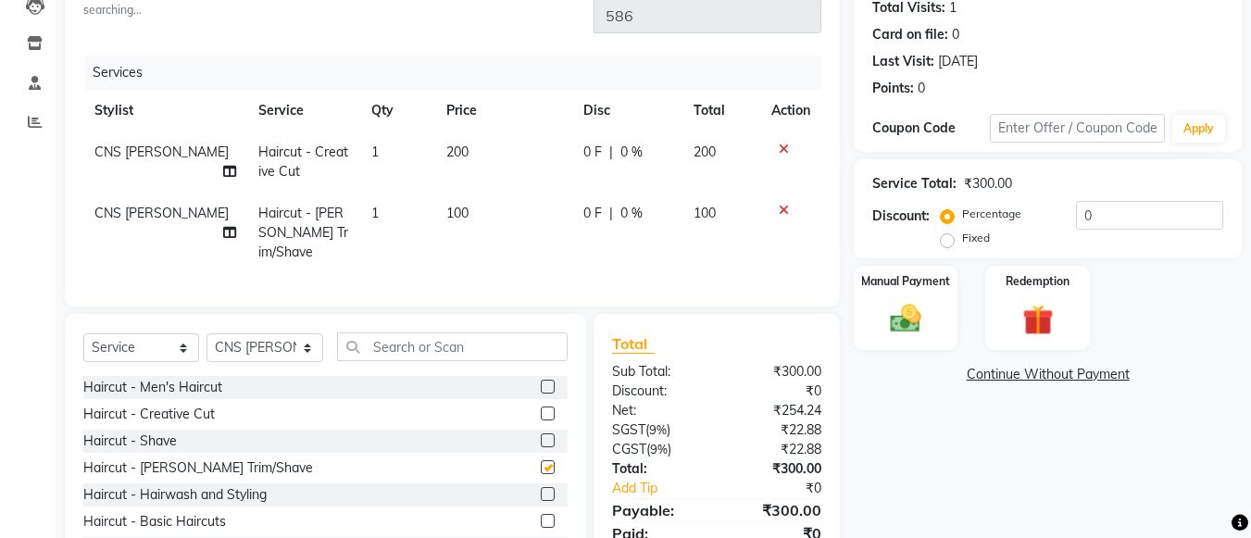
checkbox input "false"
click at [397, 332] on input "text" at bounding box center [452, 346] width 231 height 29
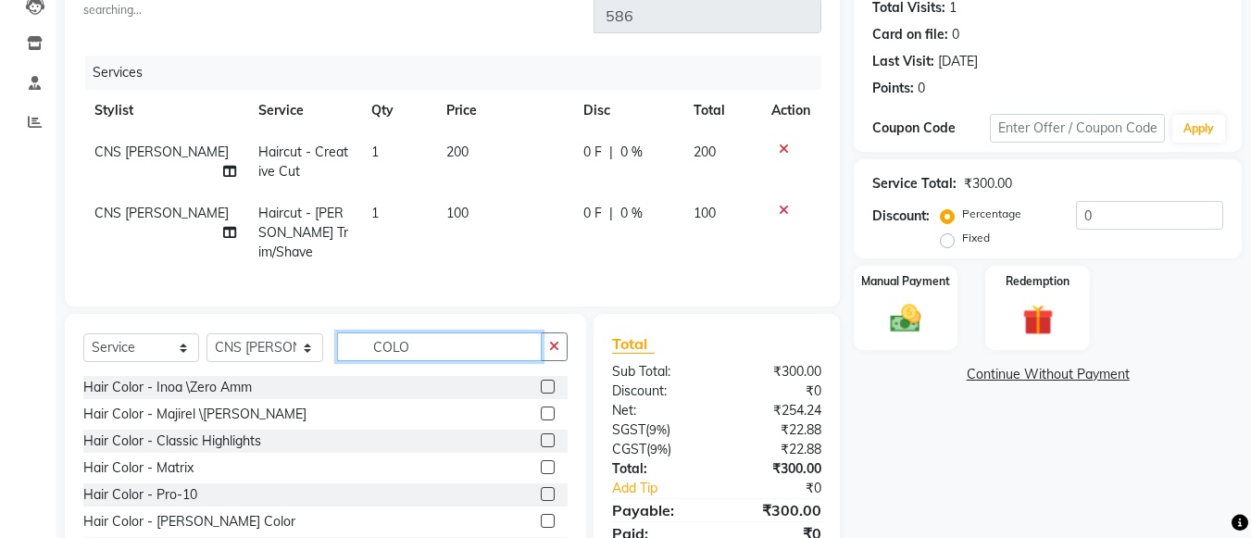
type input "COLO"
click at [541, 380] on label at bounding box center [548, 387] width 14 height 14
click at [541, 382] on input "checkbox" at bounding box center [547, 388] width 12 height 12
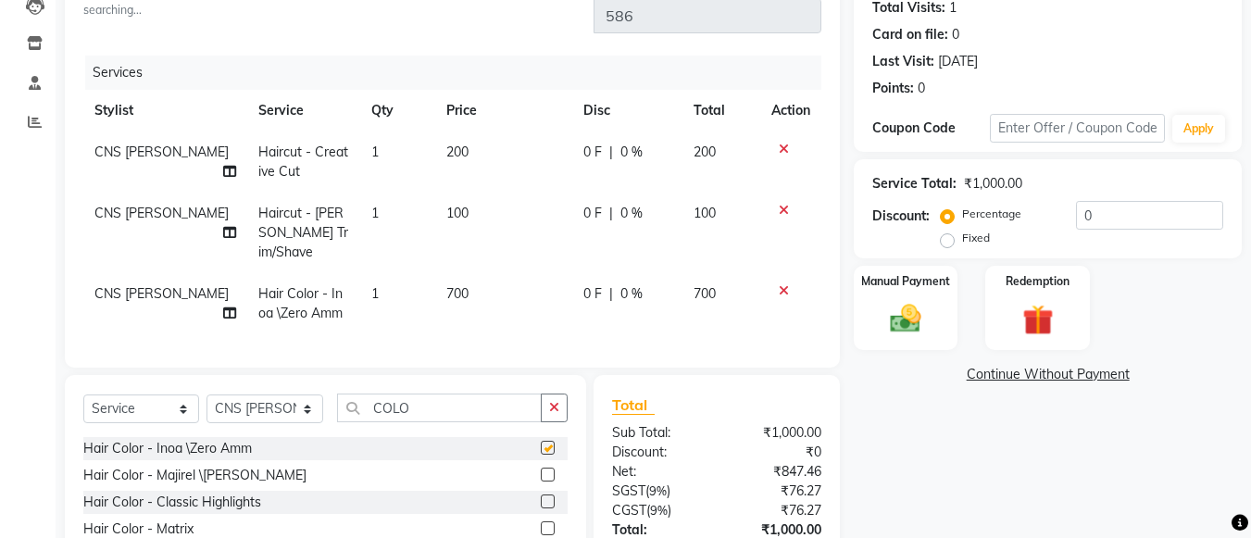
click at [531, 375] on div "Select Service Product Membership Package Voucher Prepaid Gift Card Select Styl…" at bounding box center [325, 511] width 521 height 273
checkbox input "false"
click at [457, 394] on input "COLO" at bounding box center [439, 408] width 205 height 29
type input "C"
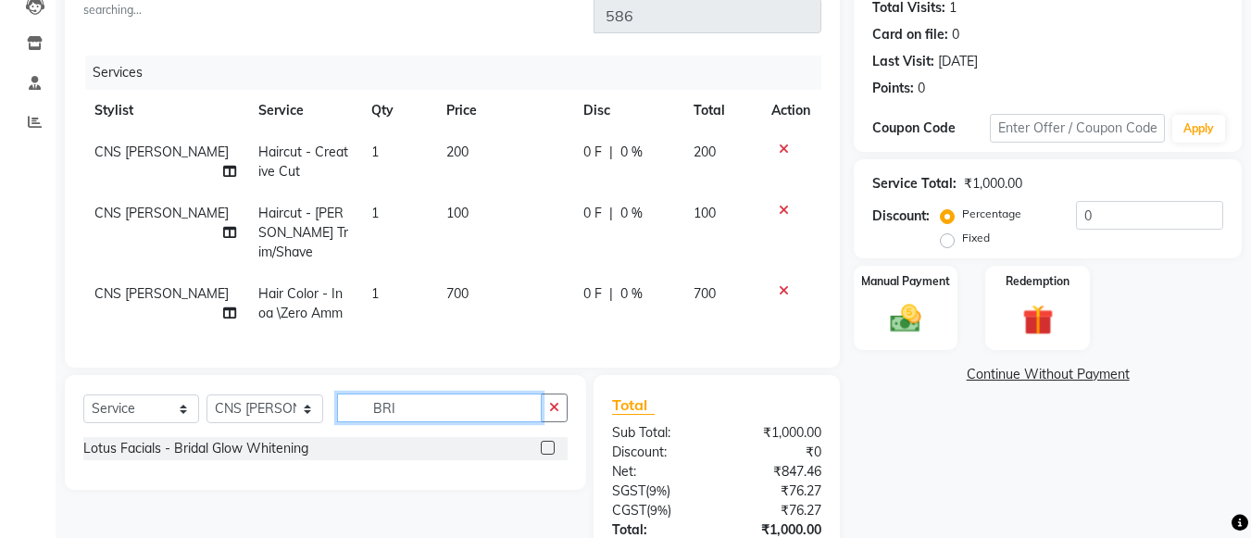
type input "BRI"
click at [544, 441] on label at bounding box center [548, 448] width 14 height 14
click at [544, 443] on input "checkbox" at bounding box center [547, 449] width 12 height 12
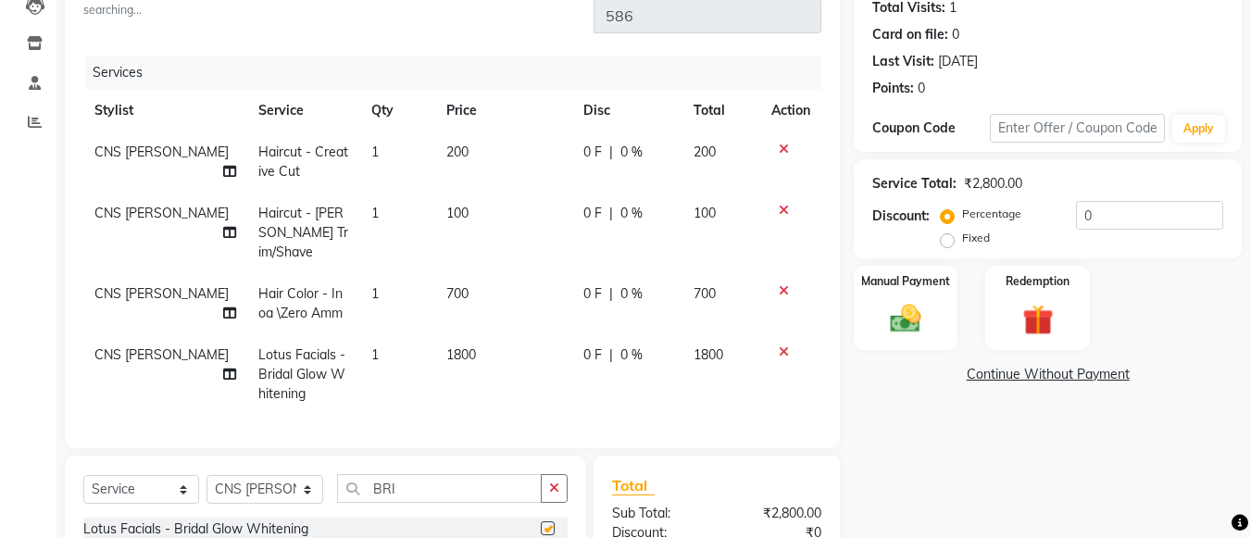
checkbox input "false"
click at [453, 456] on div "Select Service Product Membership Package Voucher Prepaid Gift Card Select Styl…" at bounding box center [325, 513] width 521 height 115
click at [412, 474] on input "BRI" at bounding box center [439, 488] width 205 height 29
type input "B"
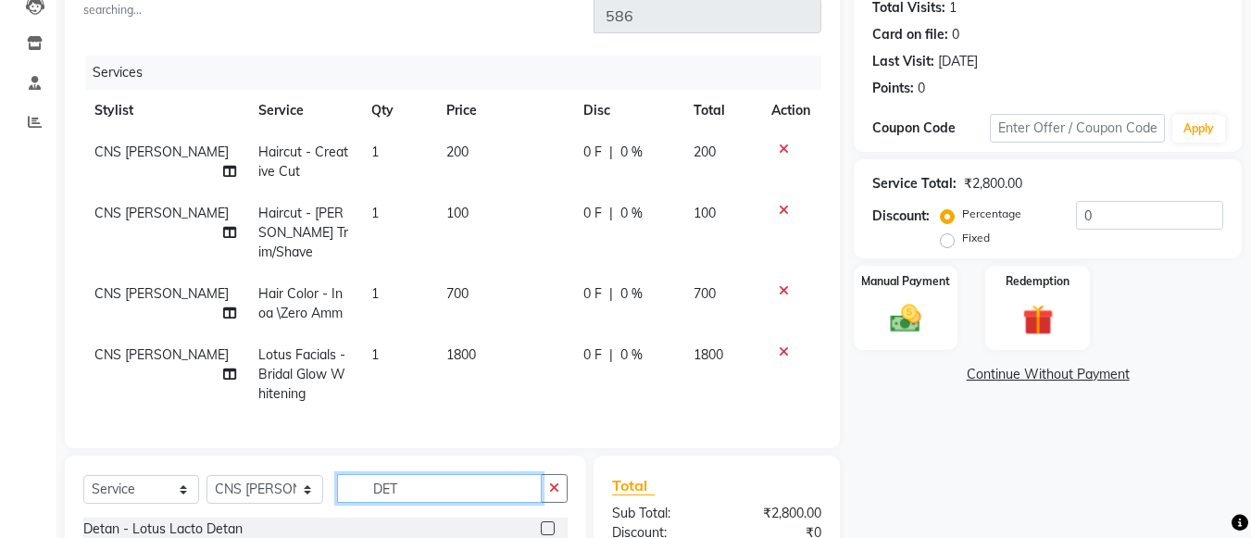
type input "DET"
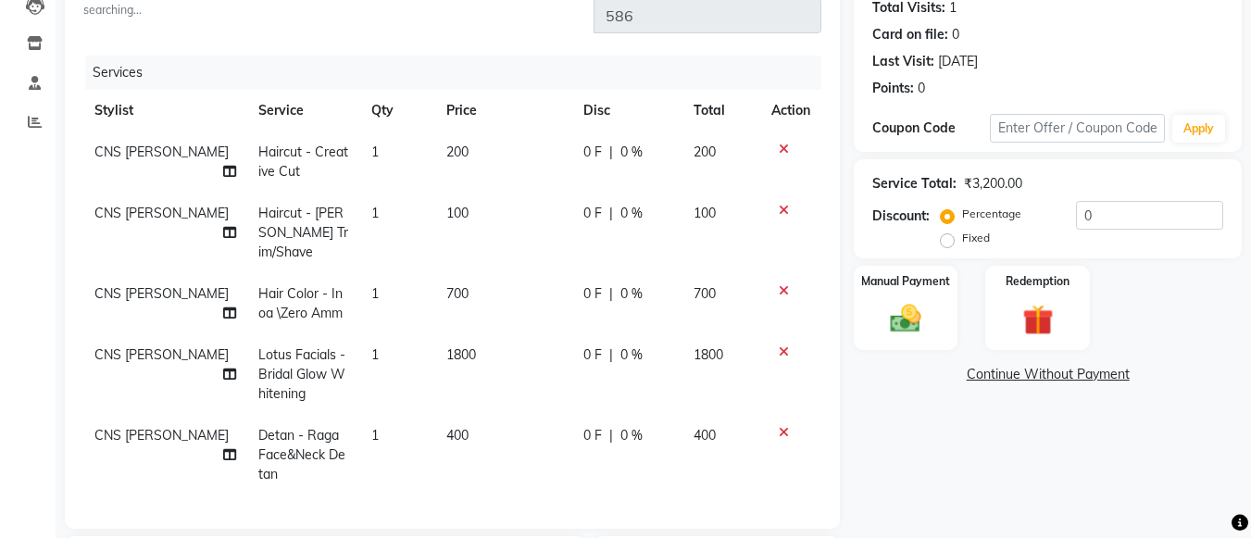
checkbox input "false"
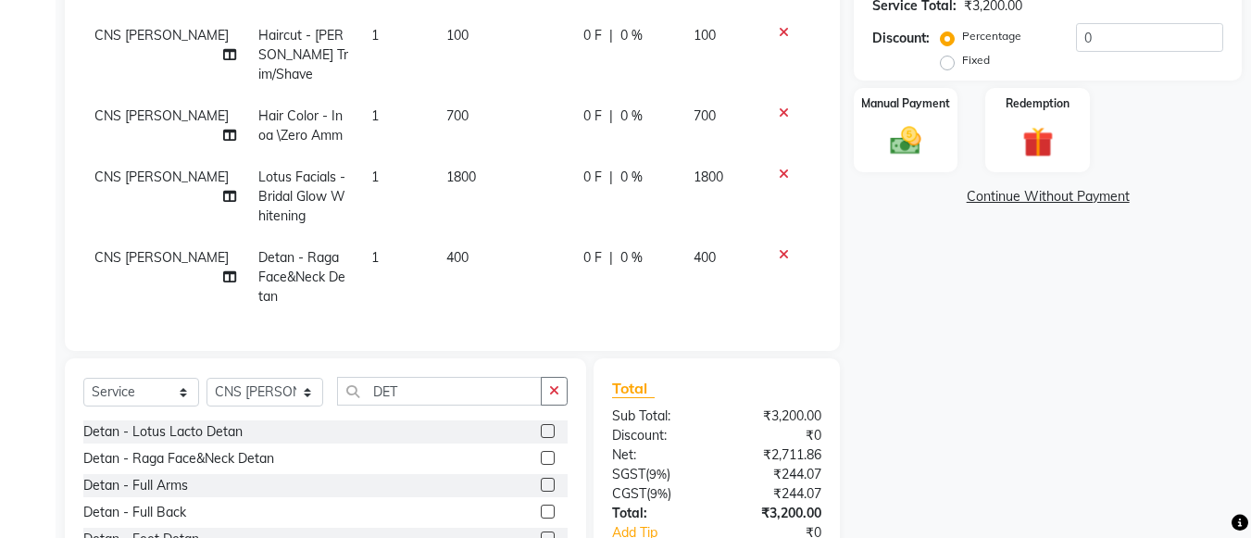
scroll to position [394, 0]
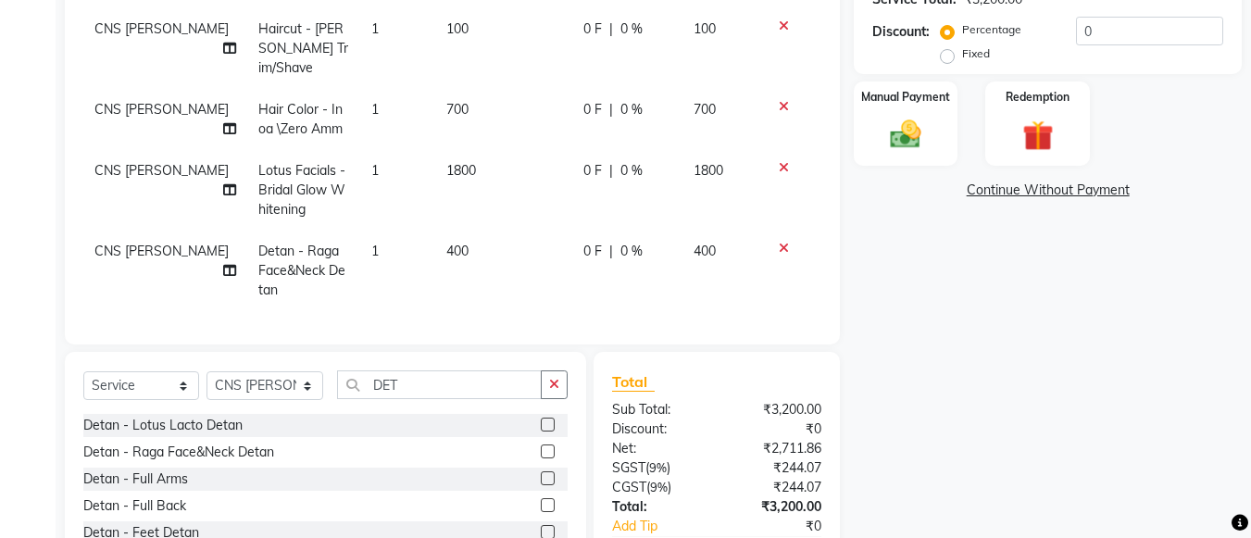
click at [962, 56] on label "Fixed" at bounding box center [976, 53] width 28 height 17
click at [948, 56] on input "Fixed" at bounding box center [951, 53] width 13 height 13
radio input "true"
click at [1105, 34] on input "0" at bounding box center [1149, 31] width 147 height 29
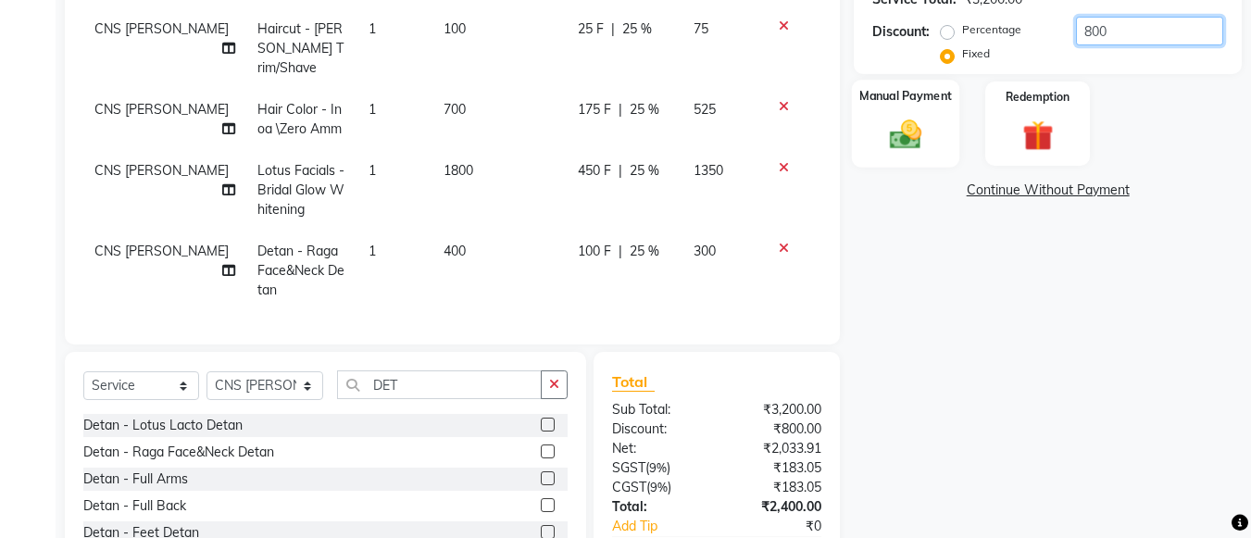
type input "800"
click at [931, 116] on img at bounding box center [906, 134] width 52 height 37
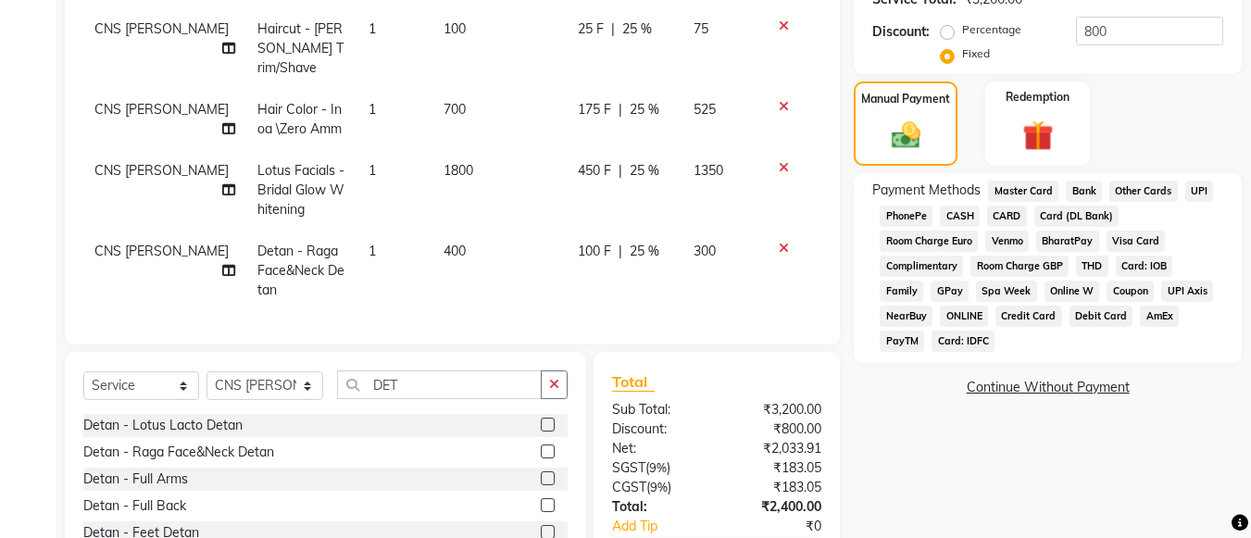
click at [1189, 189] on span "UPI" at bounding box center [1199, 191] width 29 height 21
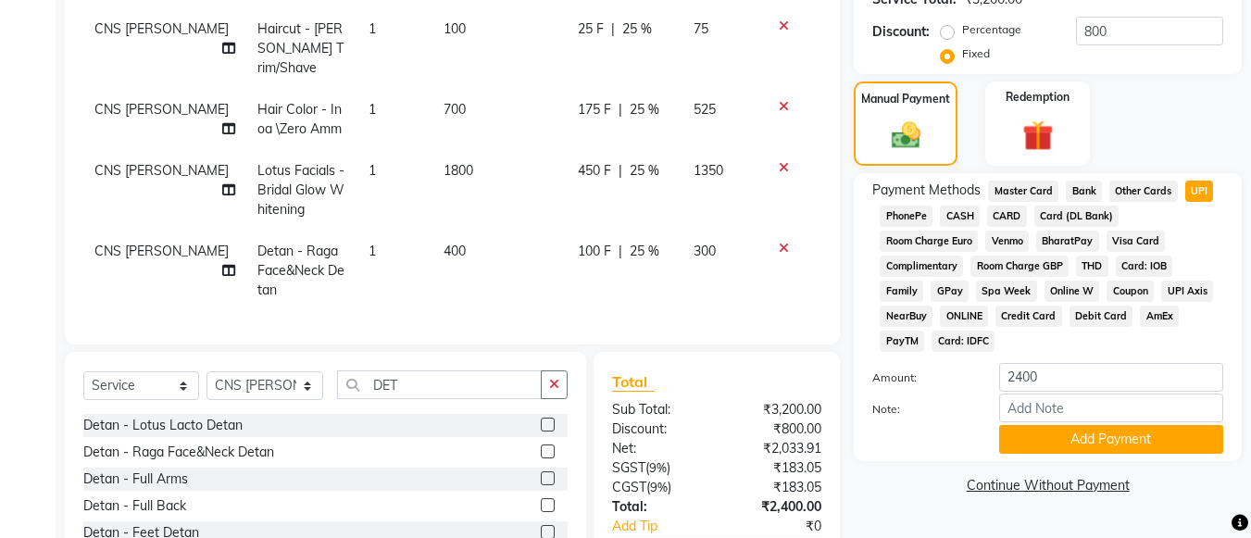
scroll to position [473, 0]
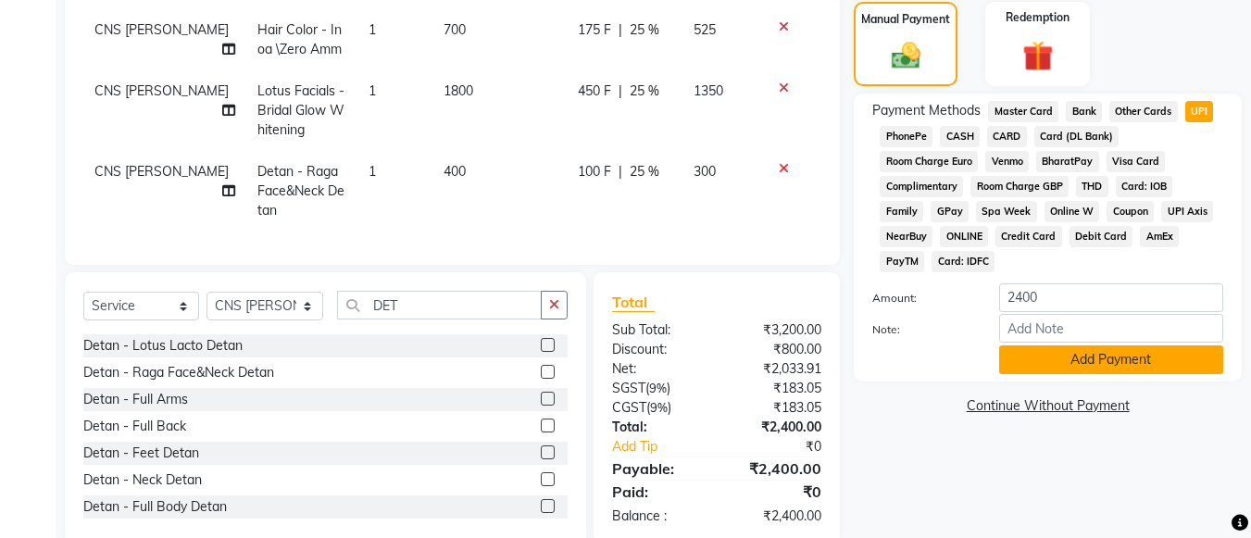
click at [1103, 345] on button "Add Payment" at bounding box center [1111, 359] width 224 height 29
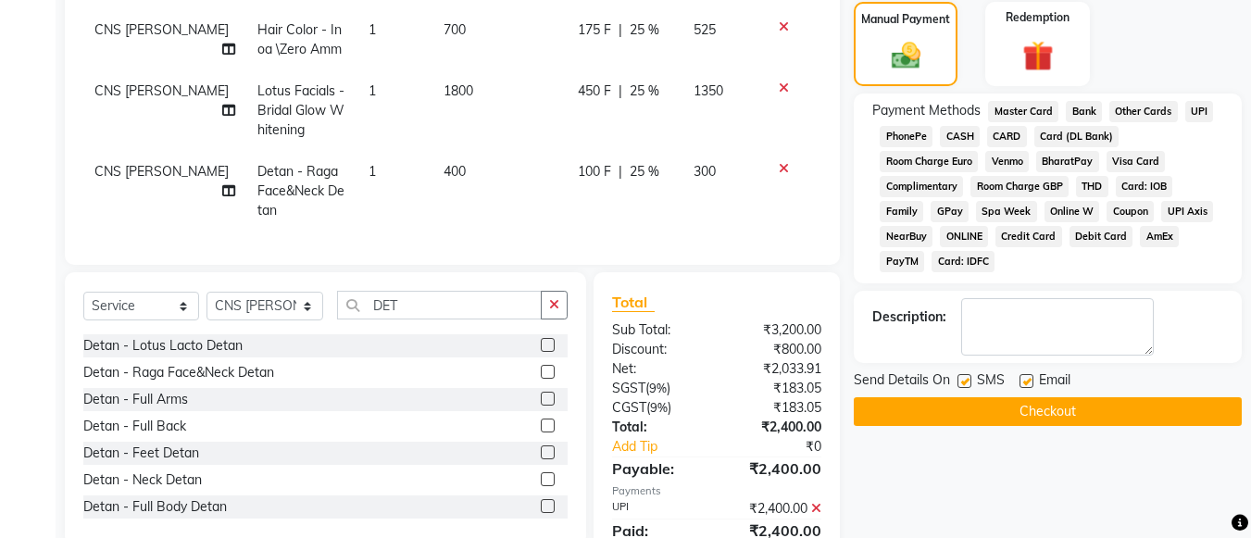
click at [1083, 405] on button "Checkout" at bounding box center [1048, 411] width 388 height 29
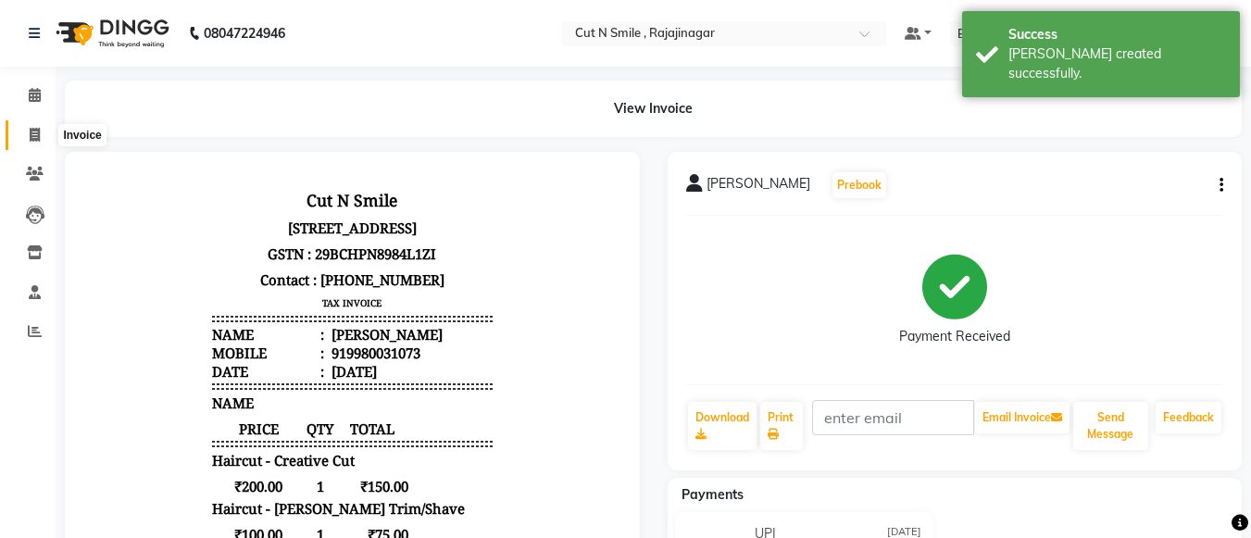
click at [31, 133] on icon at bounding box center [35, 135] width 10 height 14
select select "service"
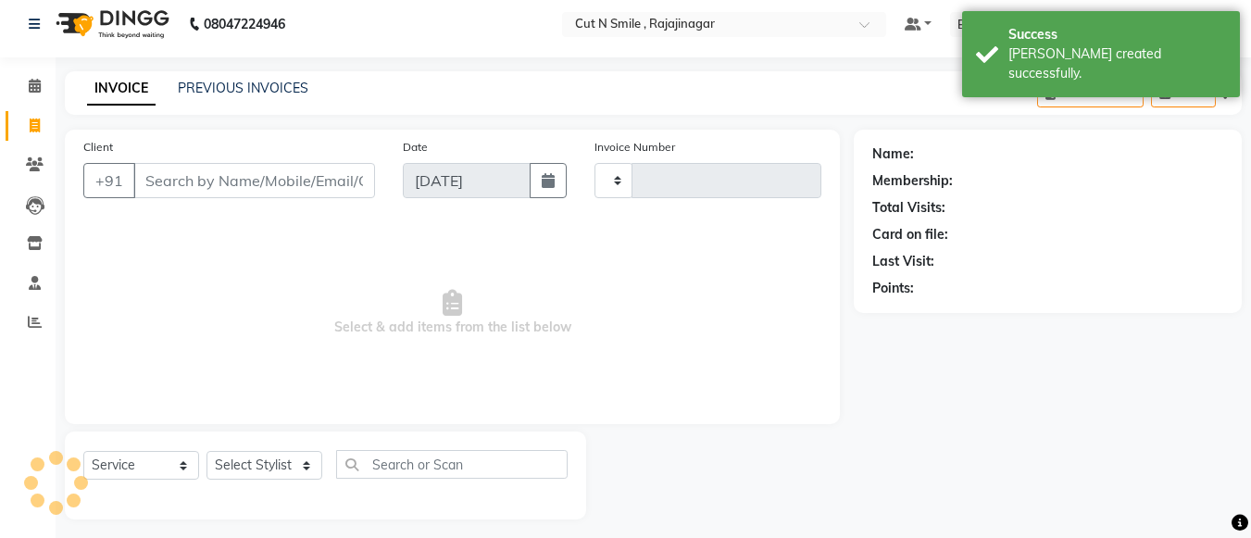
scroll to position [19, 0]
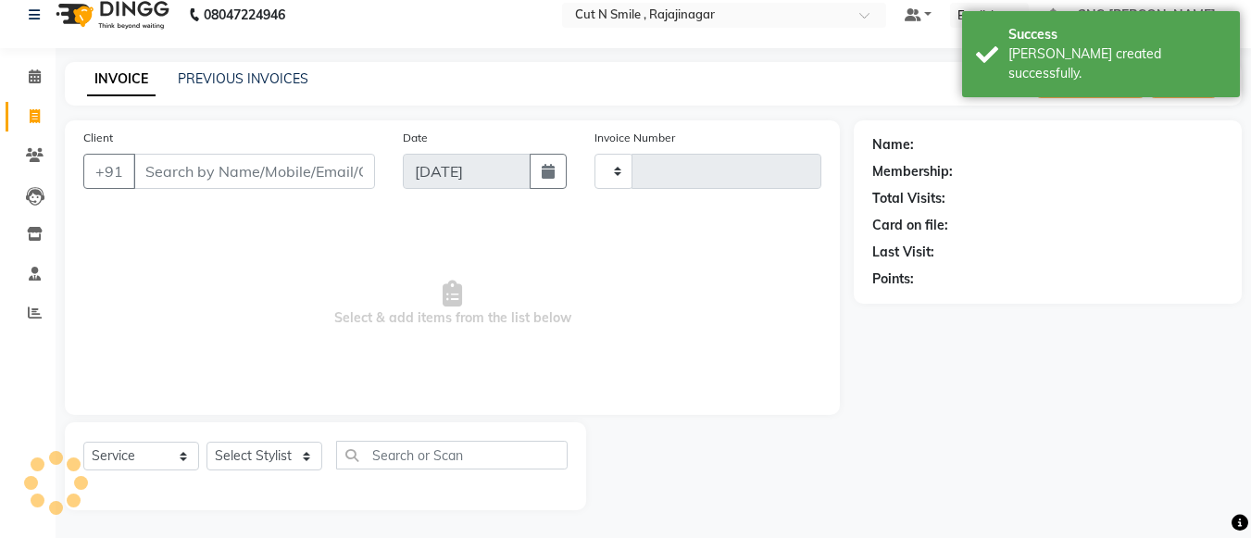
type input "124"
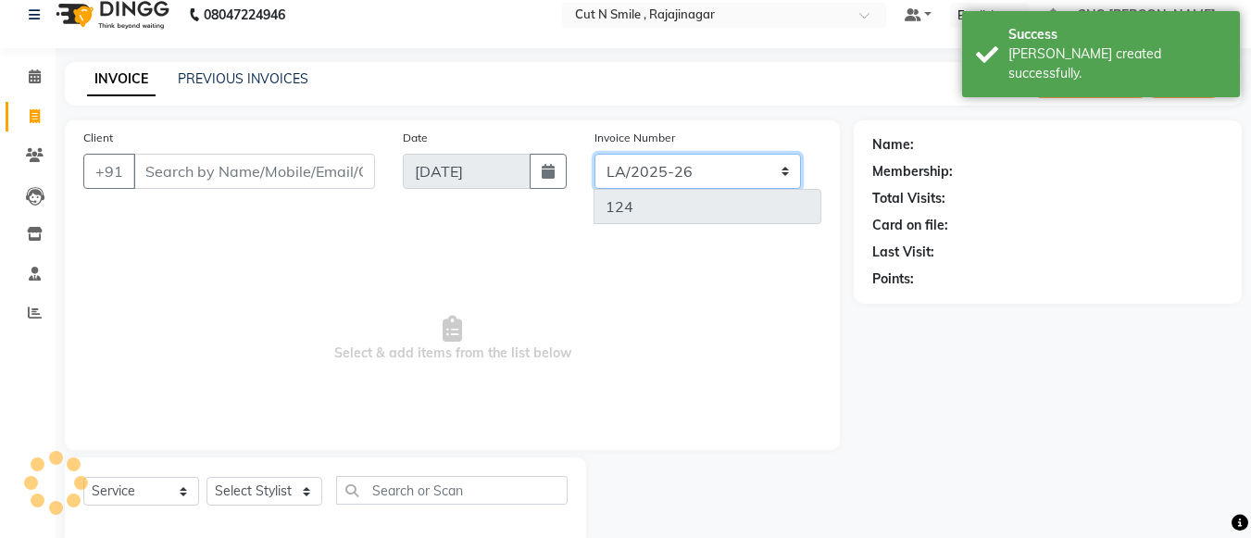
drag, startPoint x: 688, startPoint y: 180, endPoint x: 661, endPoint y: 194, distance: 30.7
click at [661, 194] on div "Invoice Number [PERSON_NAME]/25-26 LA/2025-26 SH/25 CH/25 SA/25 124" at bounding box center [709, 183] width 256 height 111
select select "8154"
click at [594, 154] on select "[PERSON_NAME]/25-26 LA/2025-26 SH/25 CH/25 SA/25" at bounding box center [697, 171] width 206 height 35
type input "589"
